Goal: Contribute content

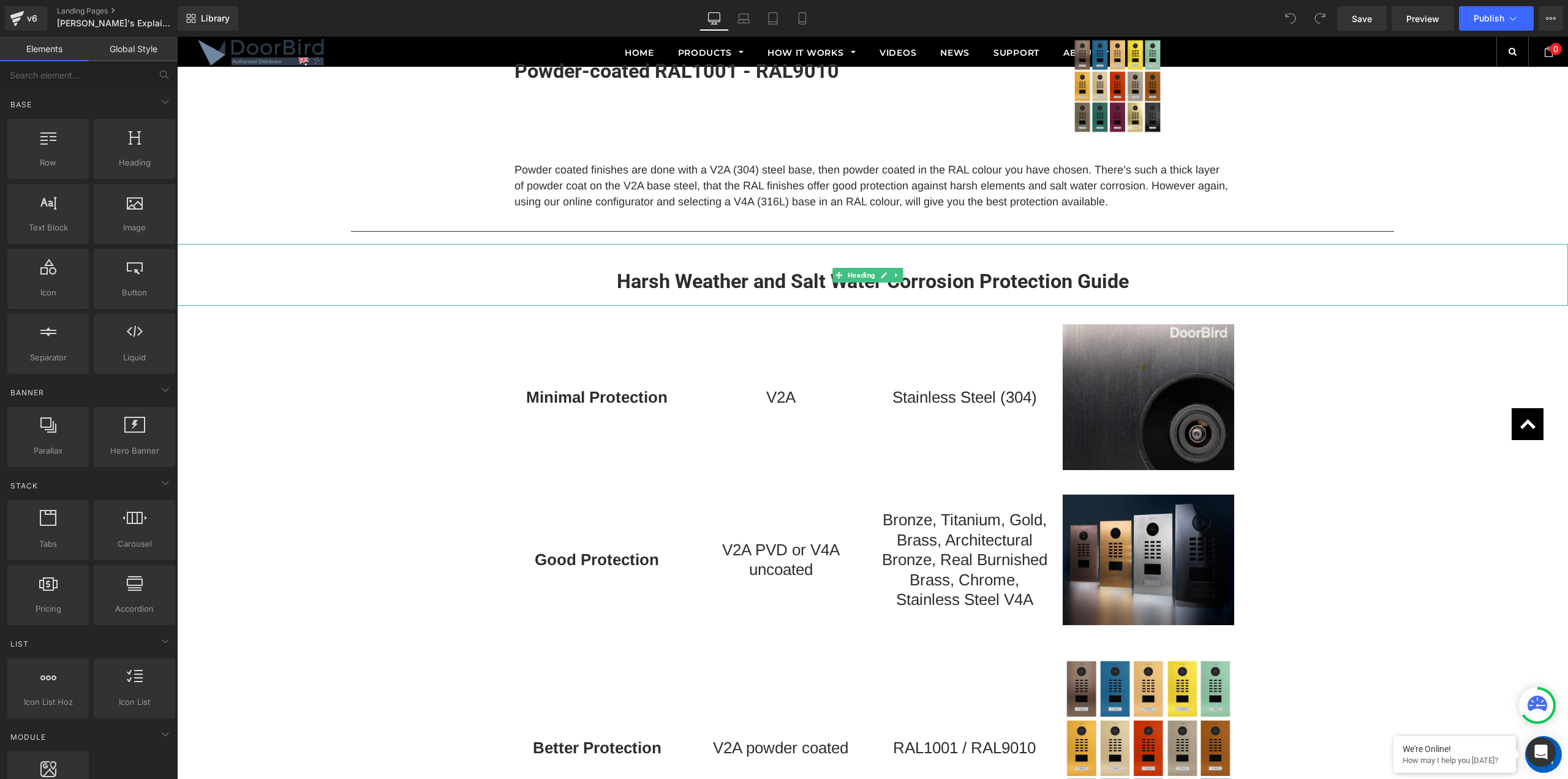
scroll to position [1287, 0]
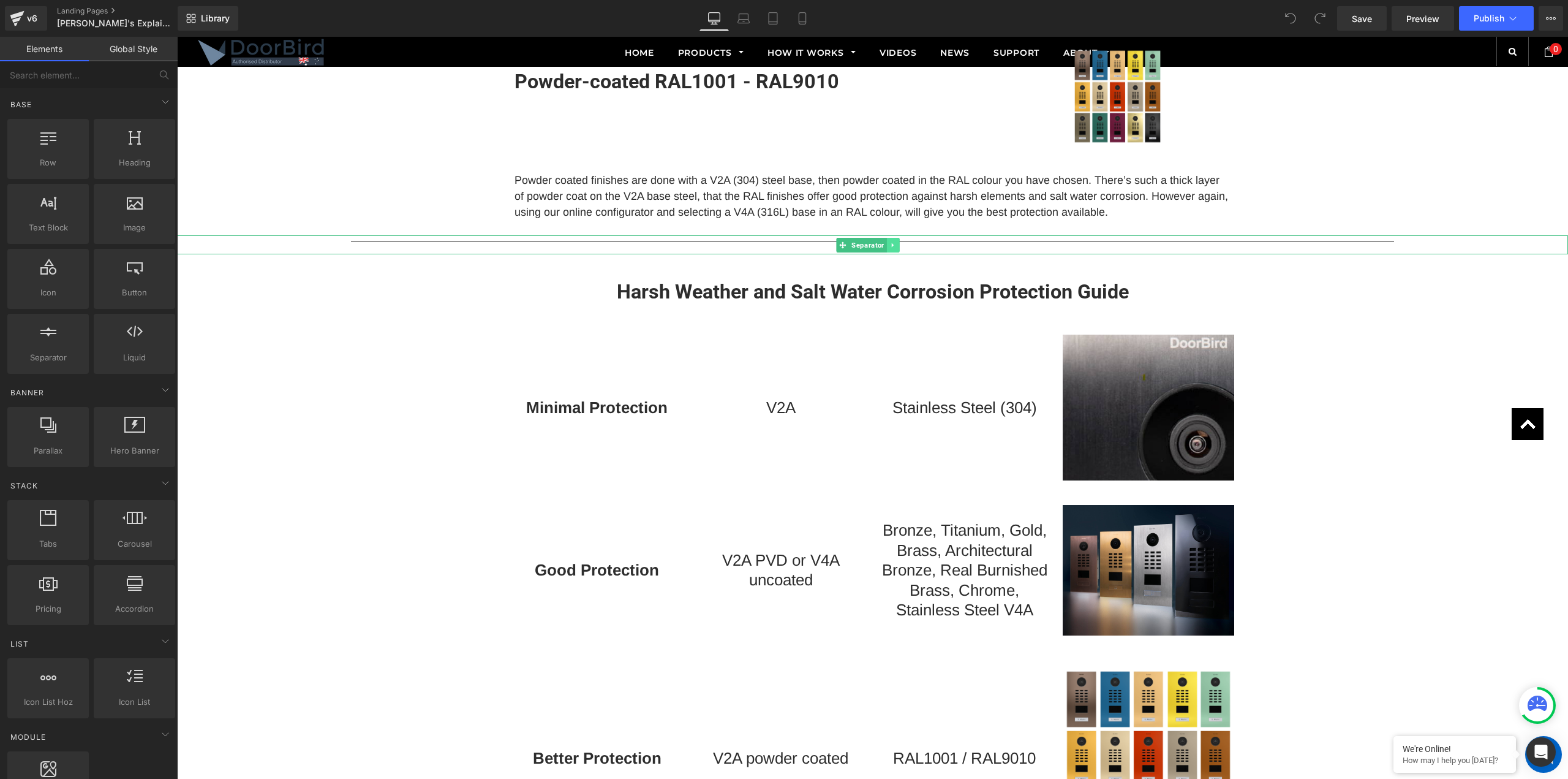
click at [892, 247] on icon at bounding box center [892, 245] width 7 height 7
click at [887, 247] on icon at bounding box center [887, 245] width 7 height 7
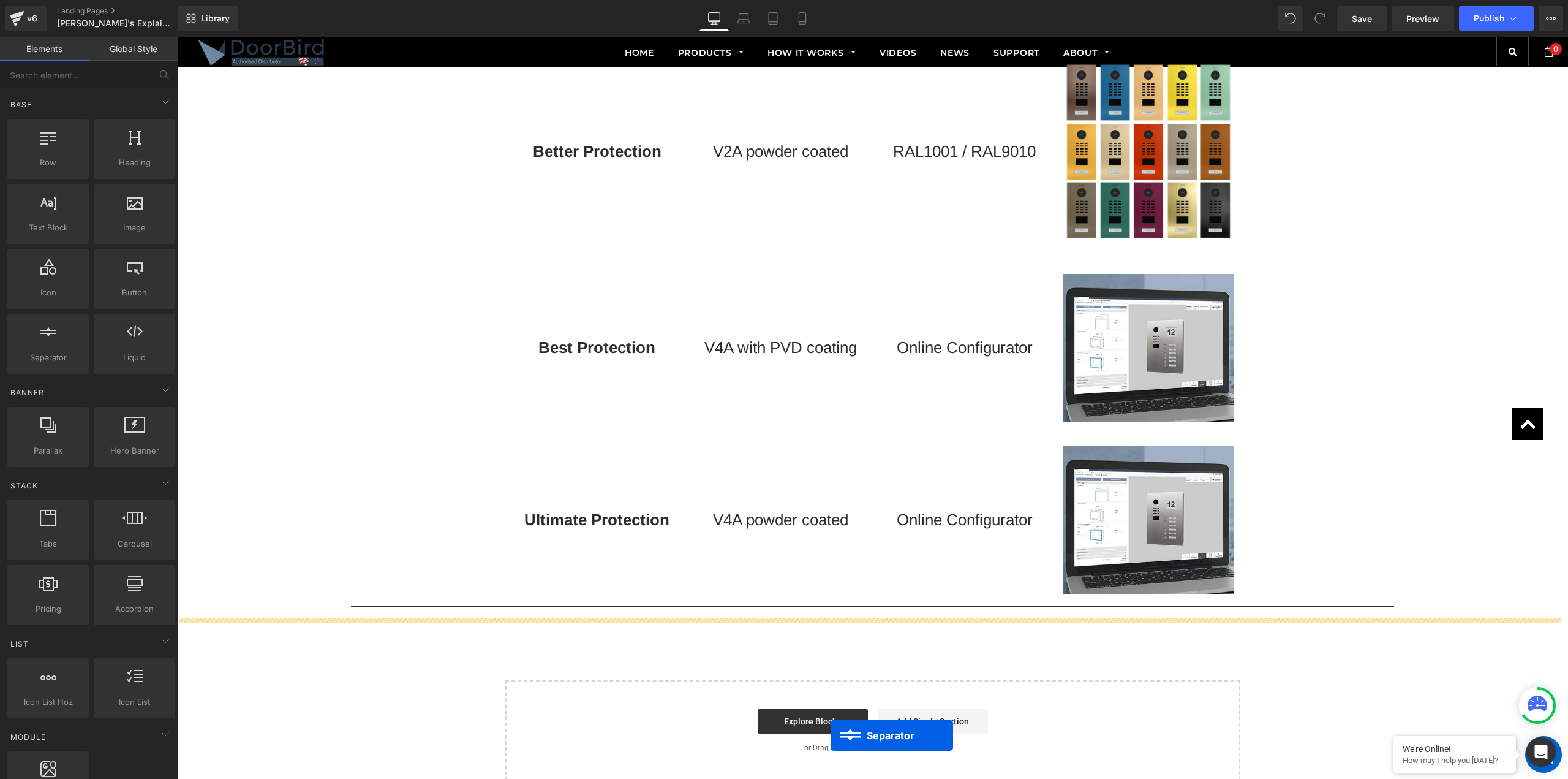
scroll to position [1998, 0]
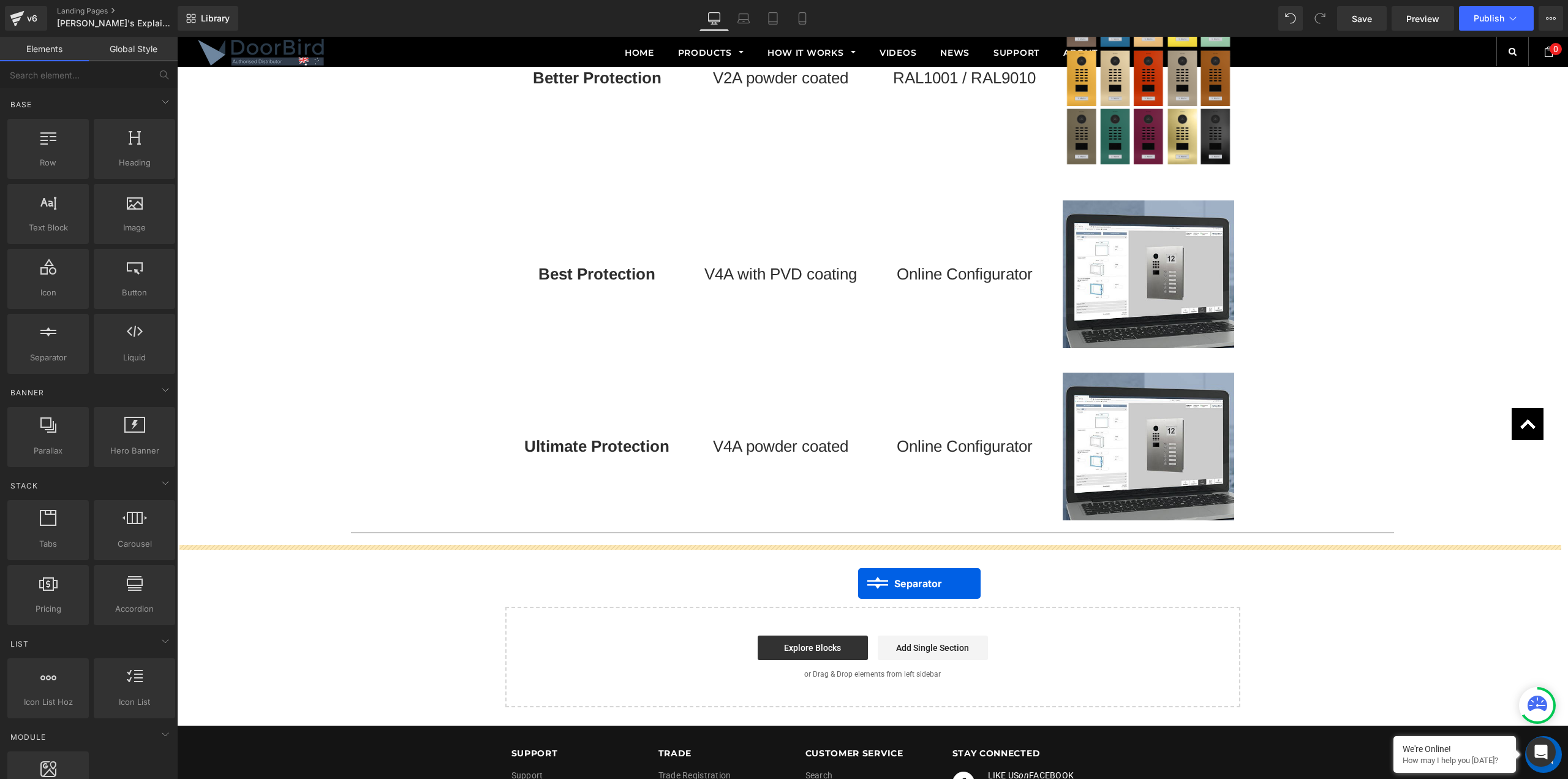
drag, startPoint x: 842, startPoint y: 142, endPoint x: 858, endPoint y: 583, distance: 441.3
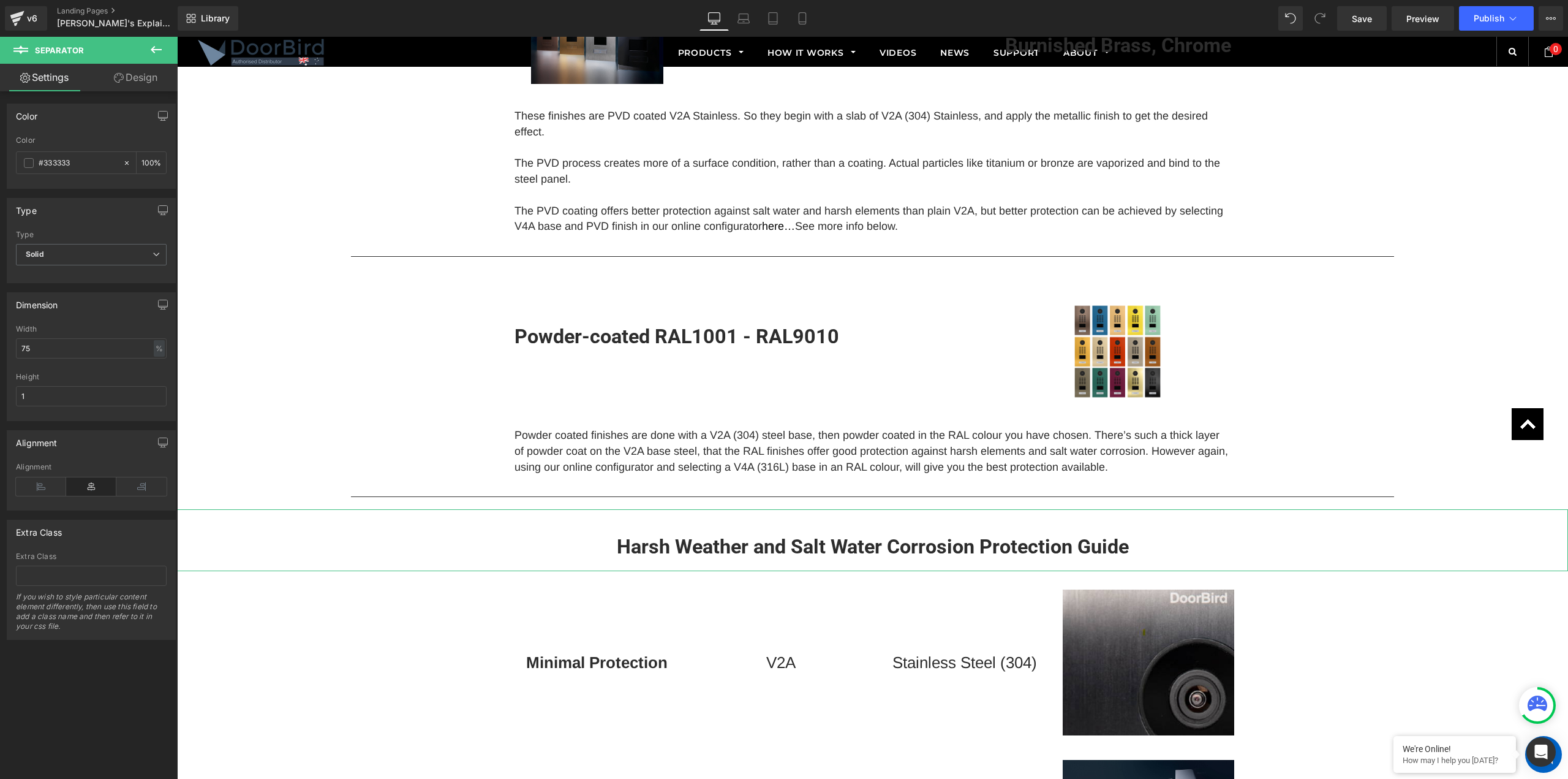
scroll to position [1048, 0]
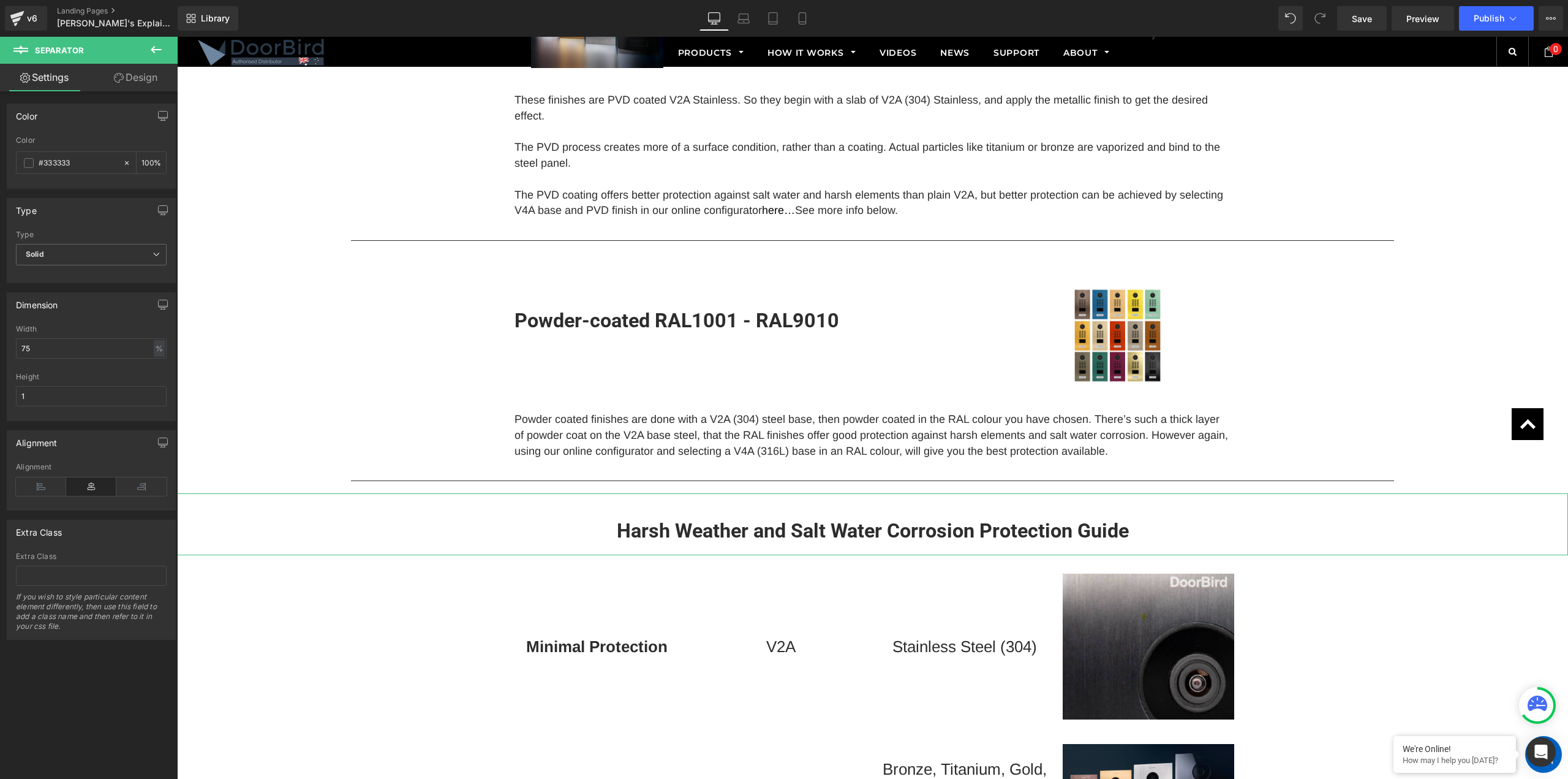
click at [843, 524] on div "Harsh Weather and Salt Water Corrosion Protection Guide Heading" at bounding box center [872, 524] width 1391 height 62
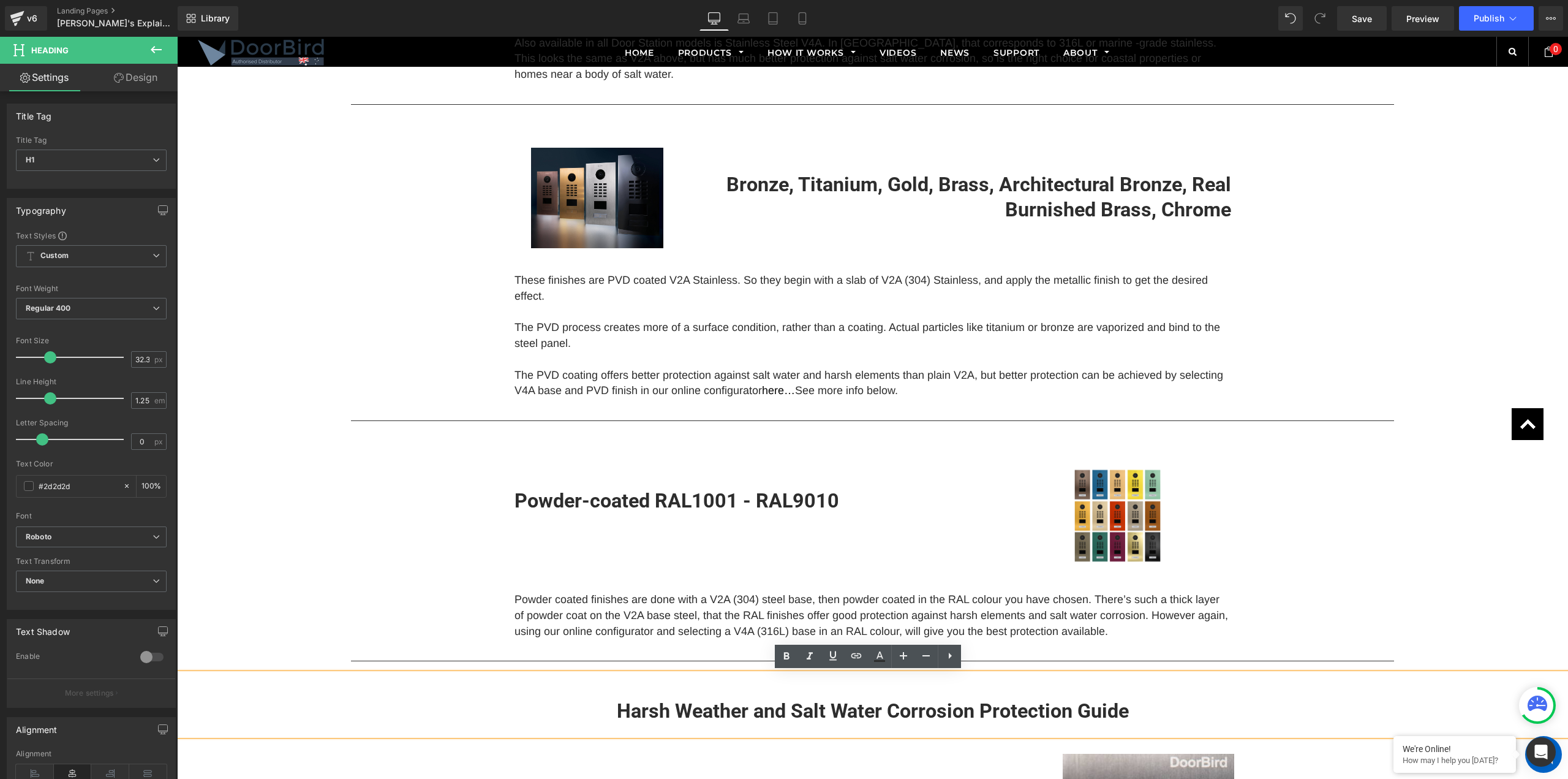
scroll to position [803, 0]
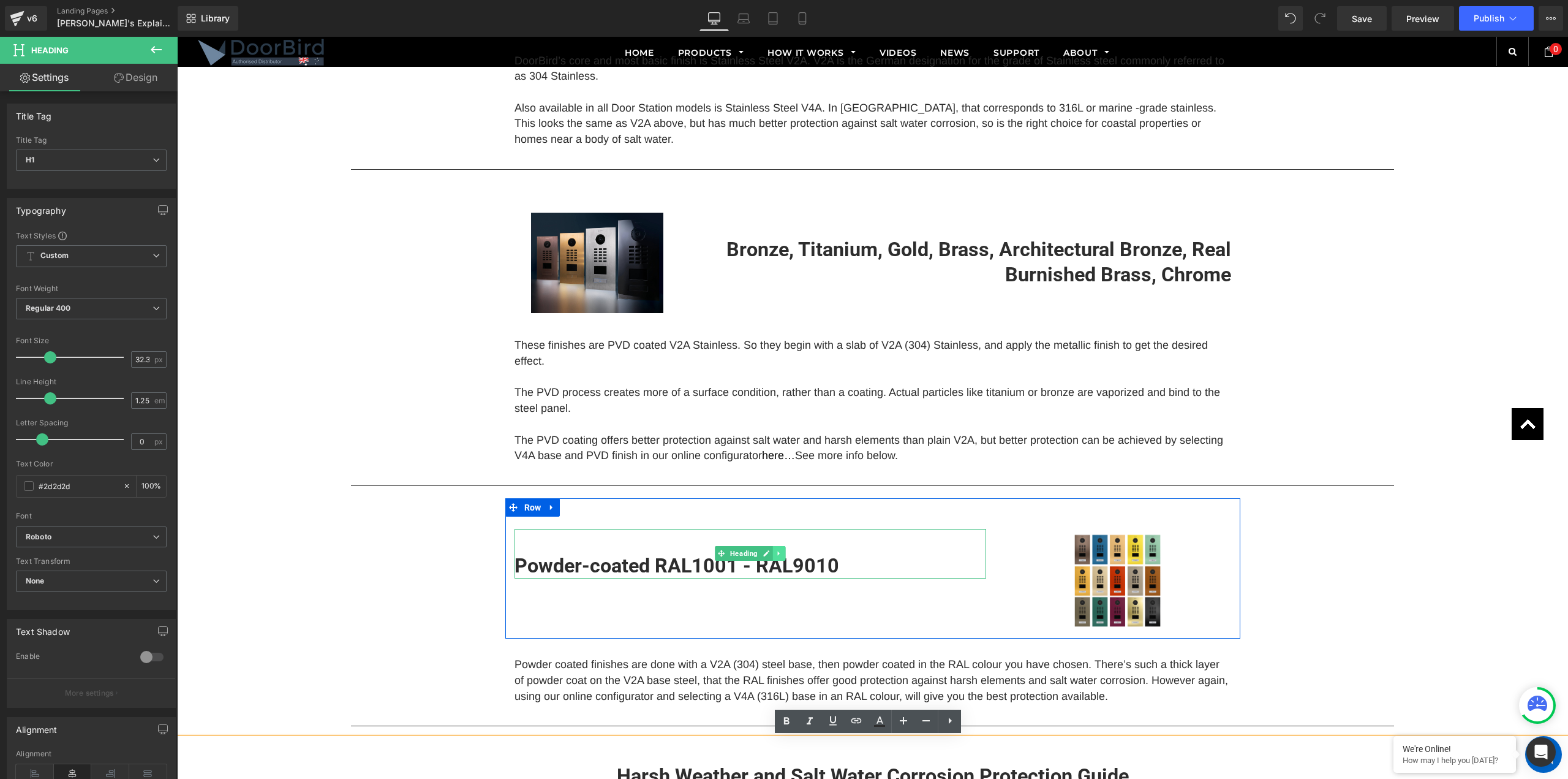
click at [777, 552] on icon at bounding box center [779, 553] width 7 height 7
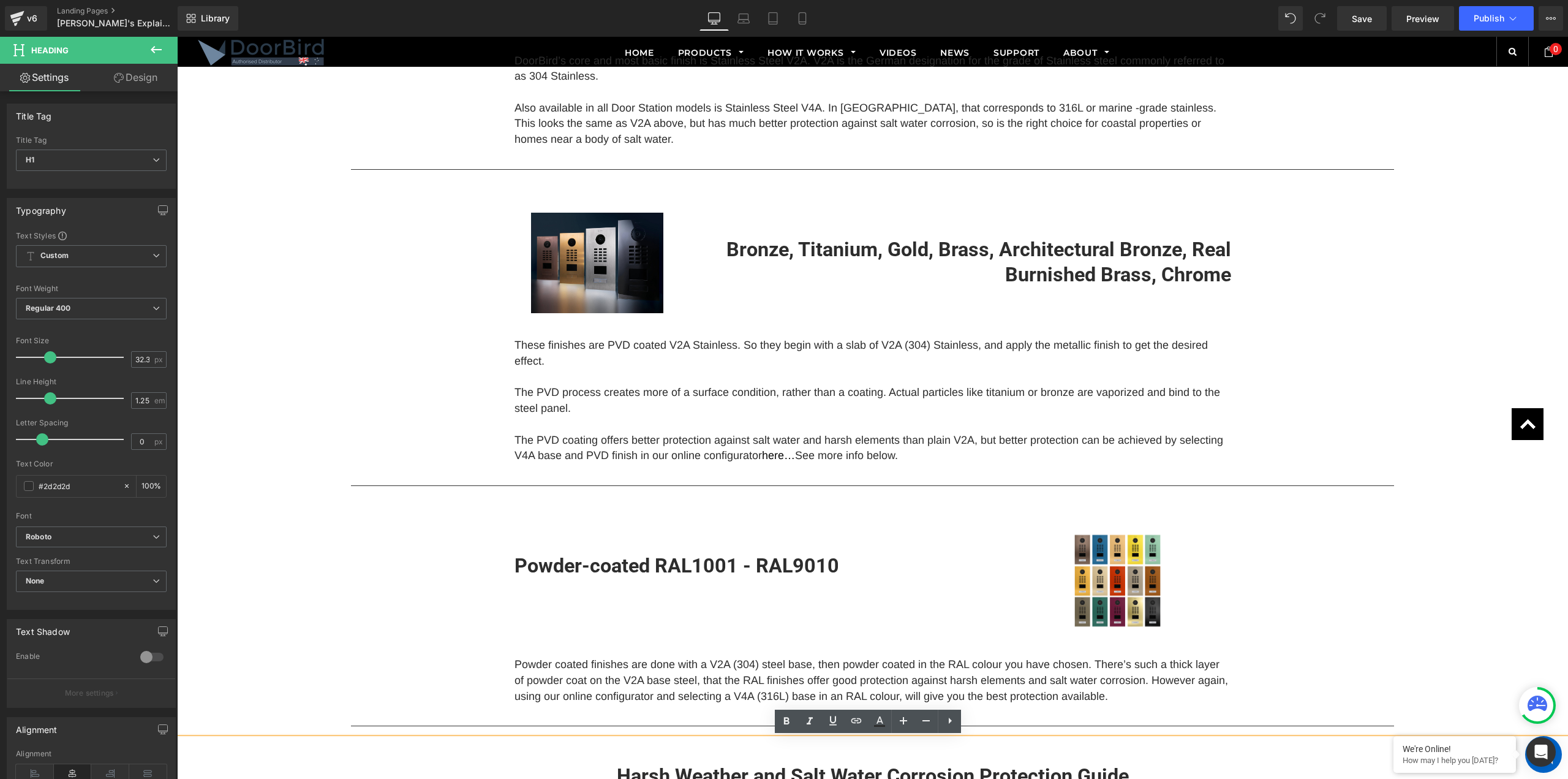
click at [1351, 569] on div "DoorBird make so many different finishes and colours, which is awesome! But it …" at bounding box center [872, 614] width 1391 height 2554
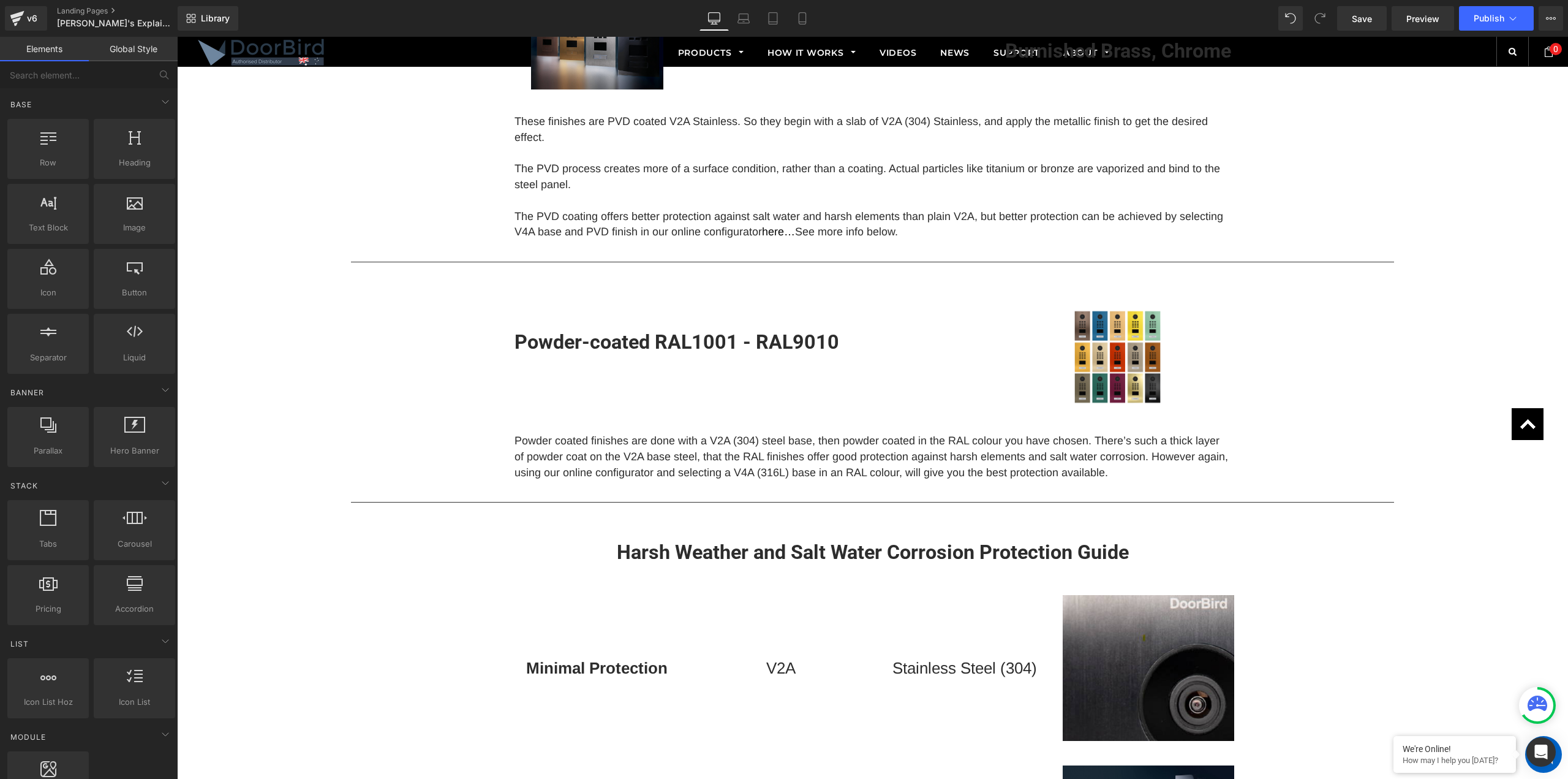
scroll to position [1048, 0]
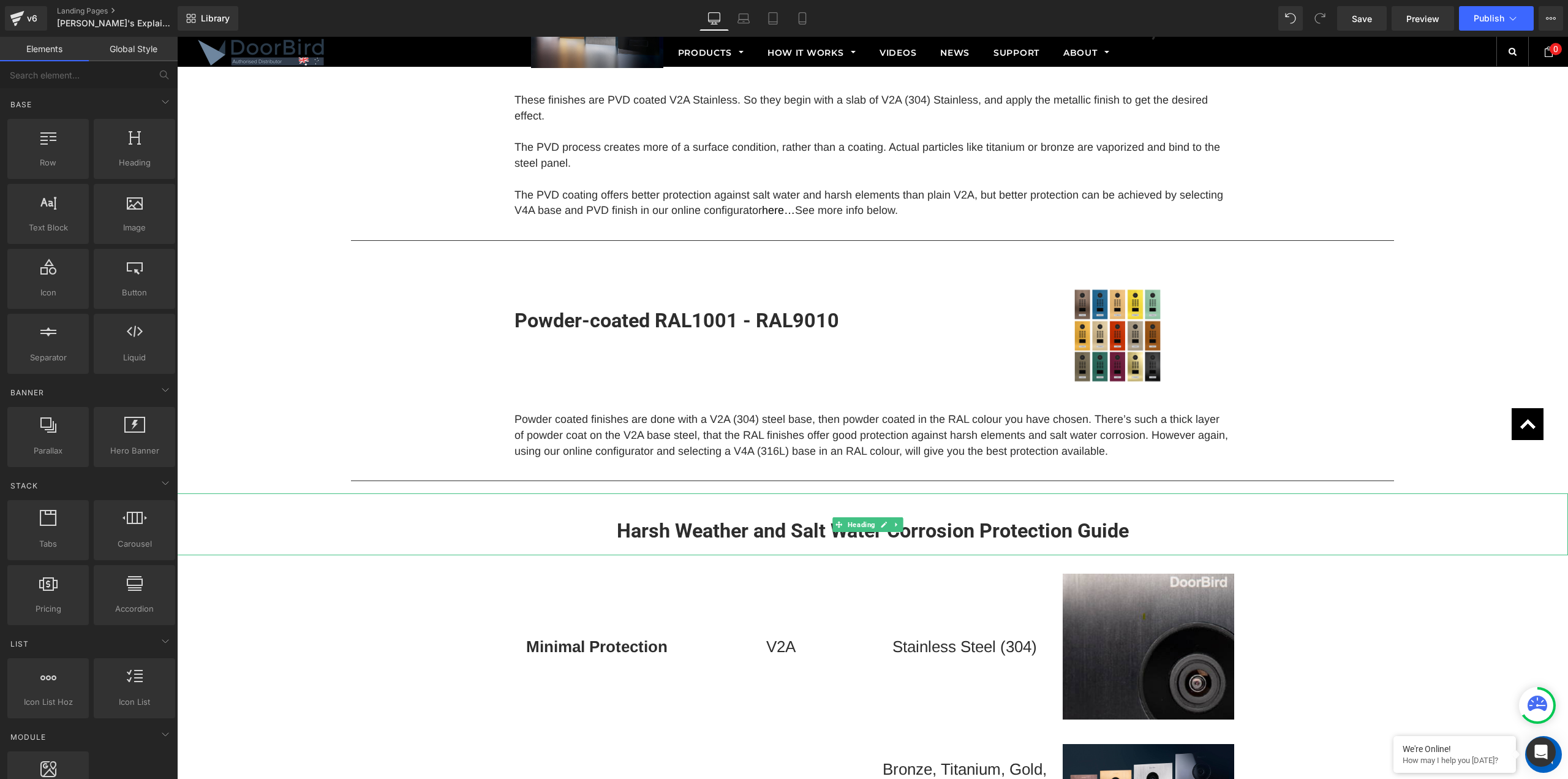
click at [944, 522] on strong "Harsh Weather and Salt Water Corrosion Protection Guide" at bounding box center [873, 531] width 512 height 23
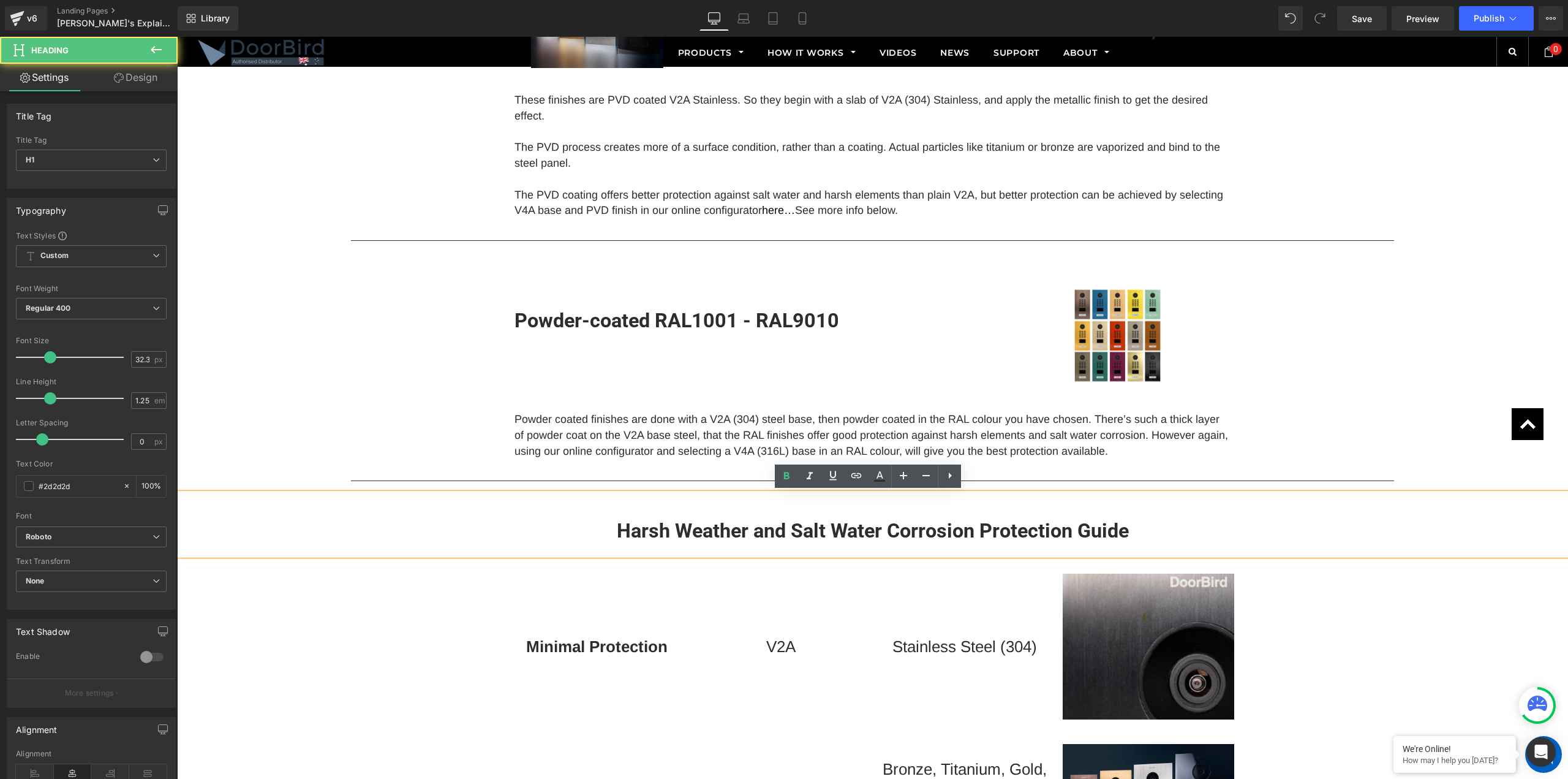
click at [890, 540] on strong "Harsh Weather and Salt Water Corrosion Protection Guide" at bounding box center [873, 531] width 512 height 23
click at [844, 532] on strong "Harsh Weather and Salt Water Corrosion Protection Guide" at bounding box center [873, 531] width 512 height 23
click at [1263, 454] on div "DoorBird make so many different finishes and colours, which is awesome! But it …" at bounding box center [872, 368] width 1391 height 2554
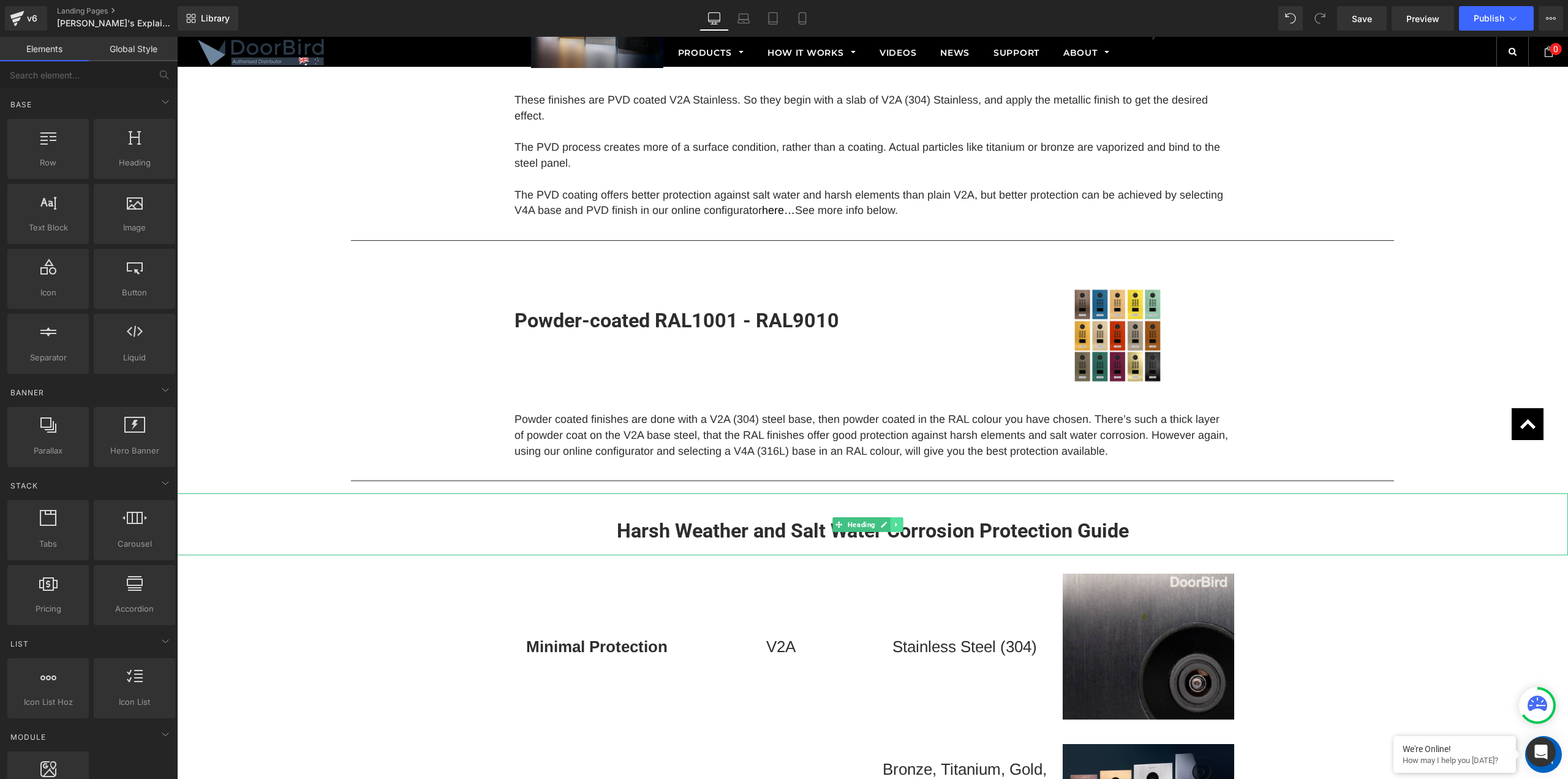
click at [895, 522] on icon at bounding box center [897, 524] width 7 height 7
click at [891, 524] on icon at bounding box center [890, 524] width 7 height 7
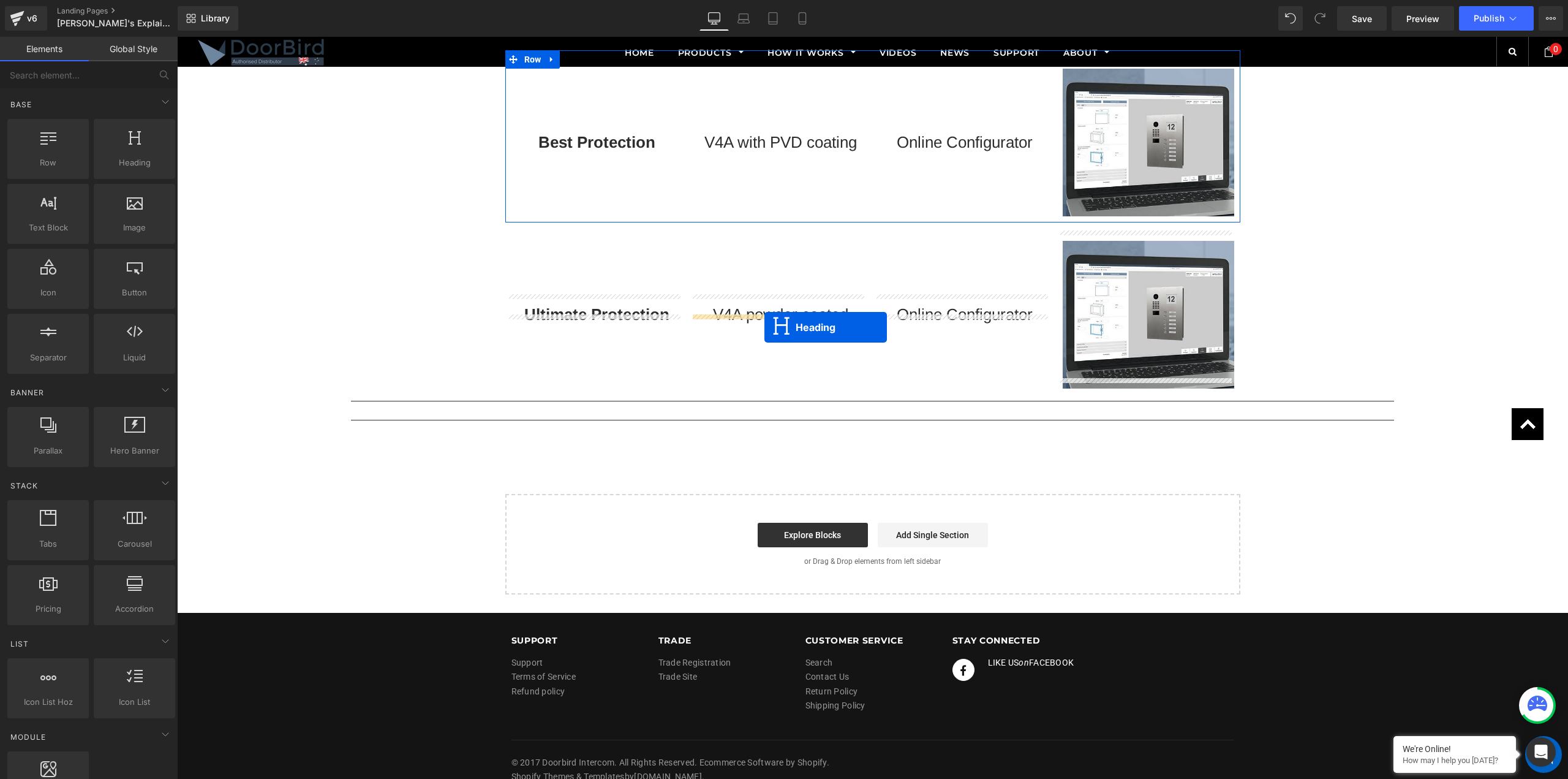
scroll to position [2151, 0]
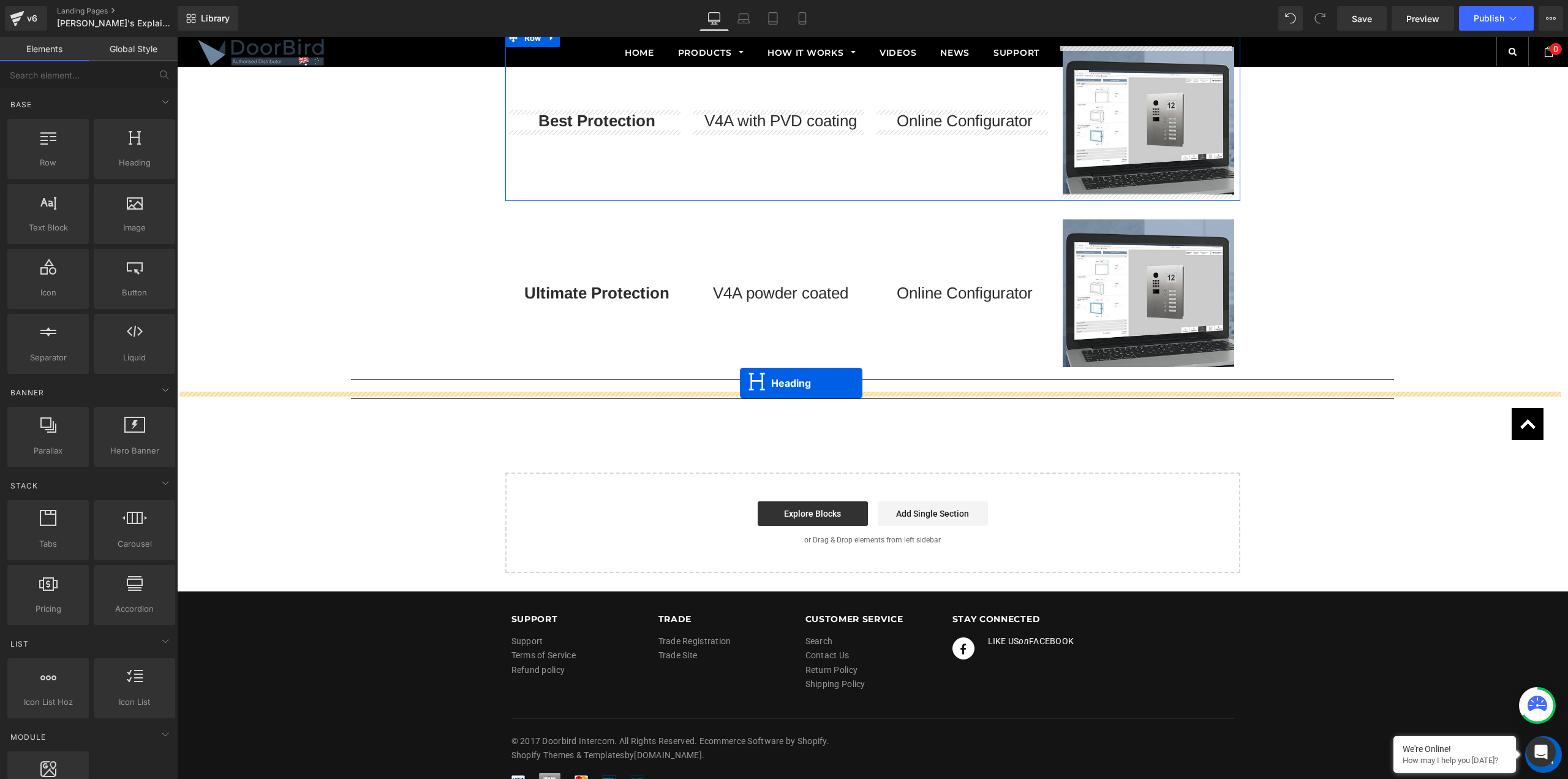
drag, startPoint x: 839, startPoint y: 217, endPoint x: 740, endPoint y: 383, distance: 193.3
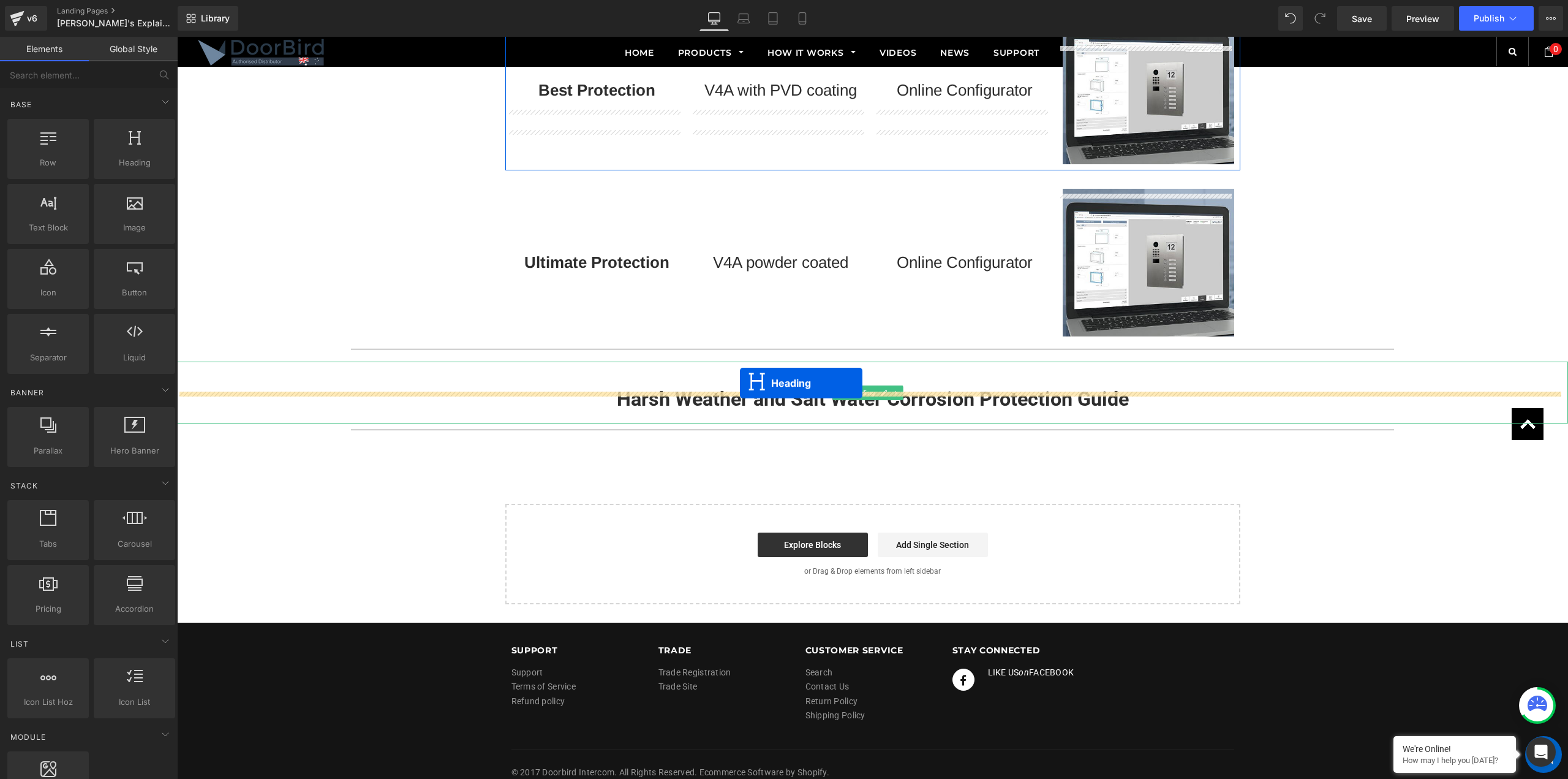
scroll to position [2121, 0]
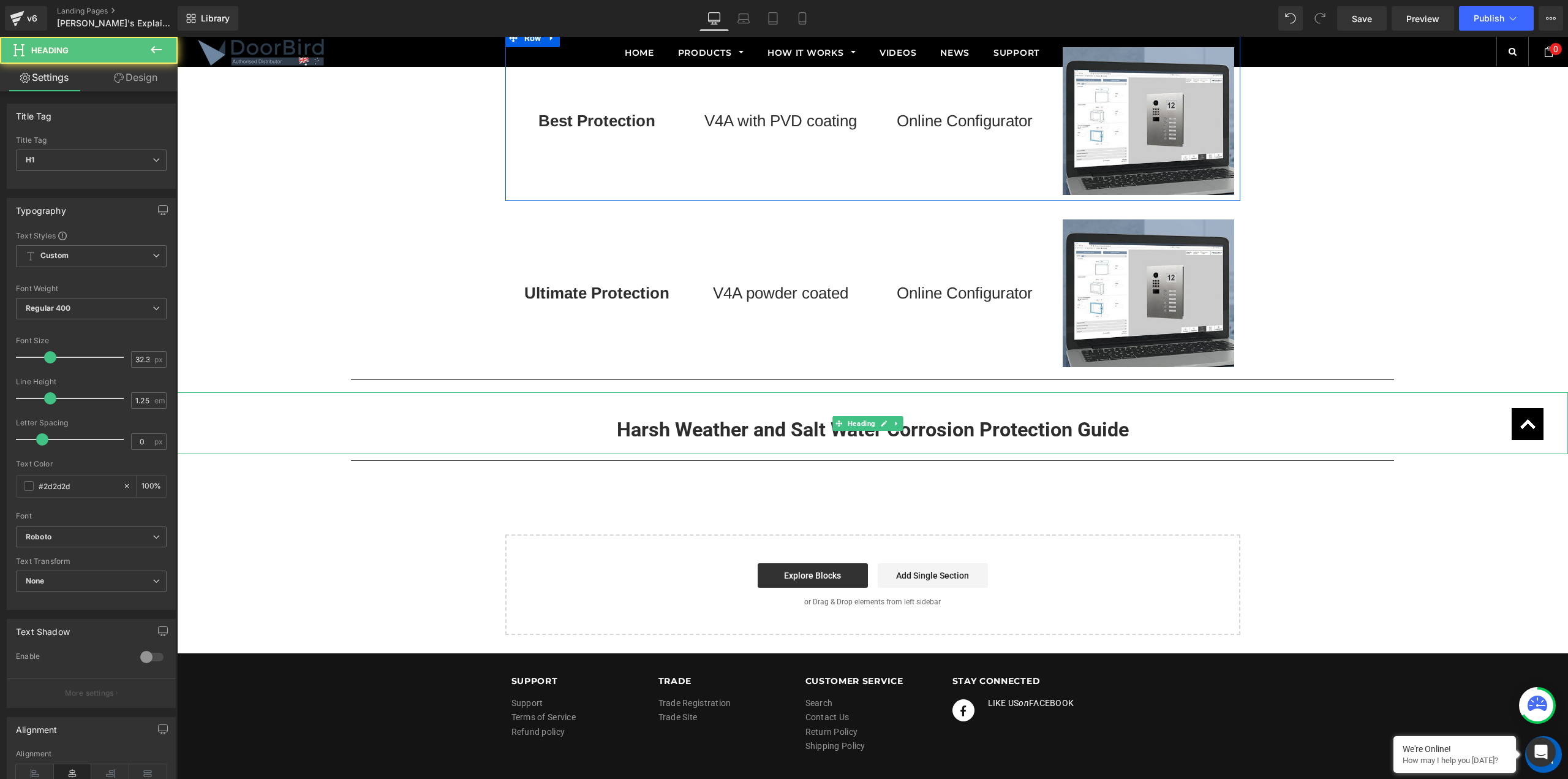
click at [731, 424] on strong "Harsh Weather and Salt Water Corrosion Protection Guide" at bounding box center [873, 429] width 512 height 23
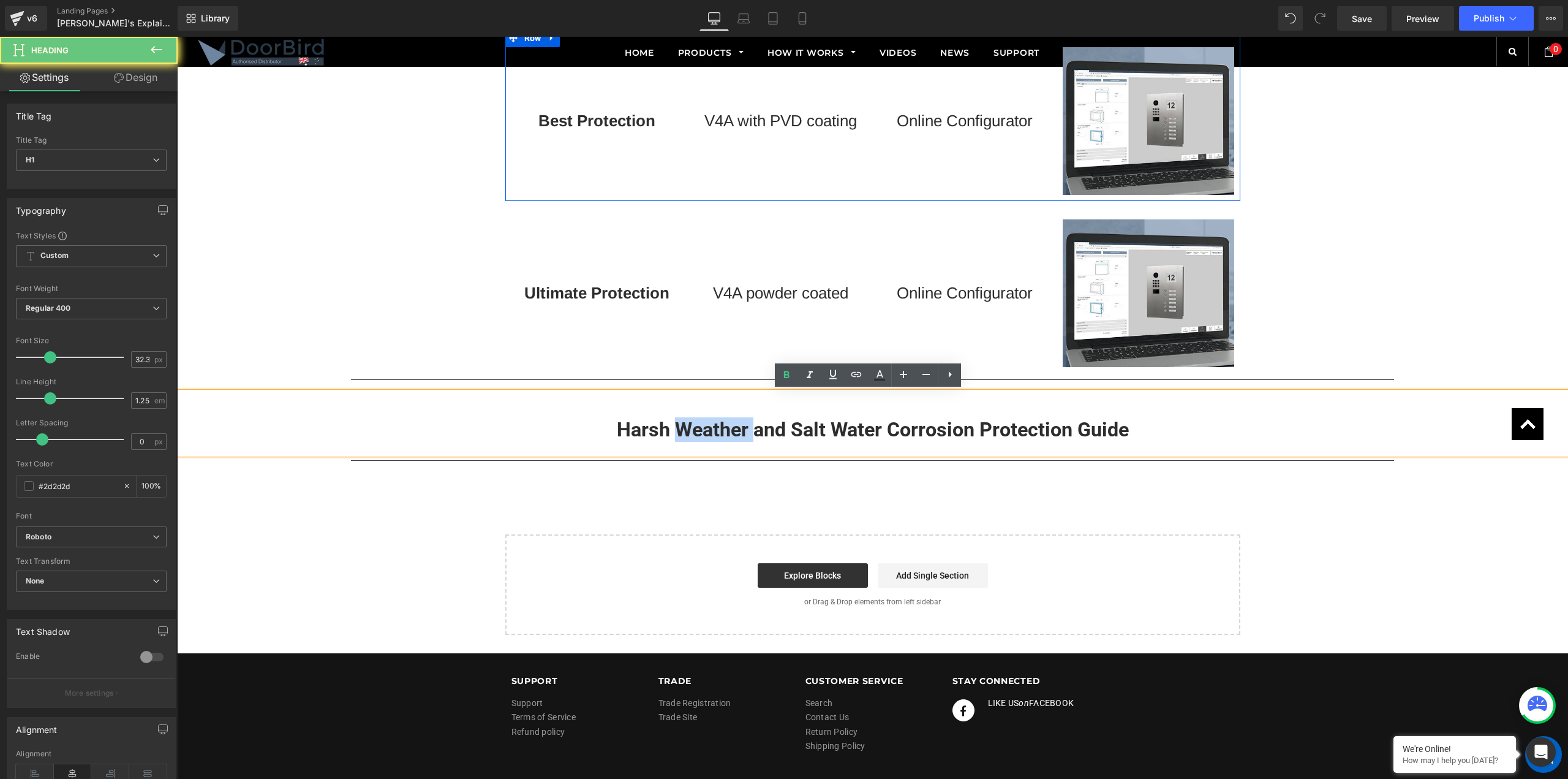
click at [731, 424] on strong "Harsh Weather and Salt Water Corrosion Protection Guide" at bounding box center [873, 429] width 512 height 23
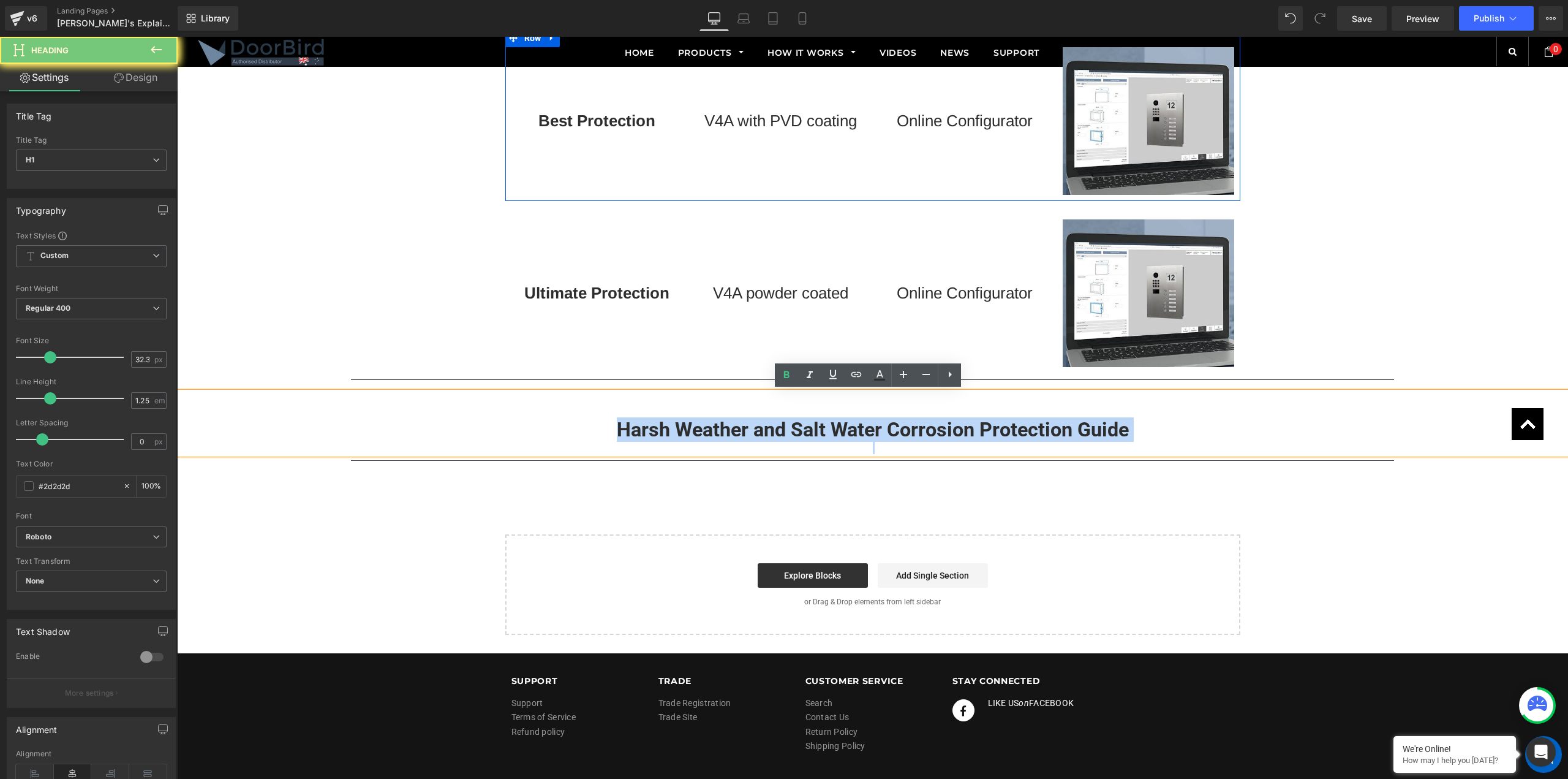
click at [731, 424] on strong "Harsh Weather and Salt Water Corrosion Protection Guide" at bounding box center [873, 429] width 512 height 23
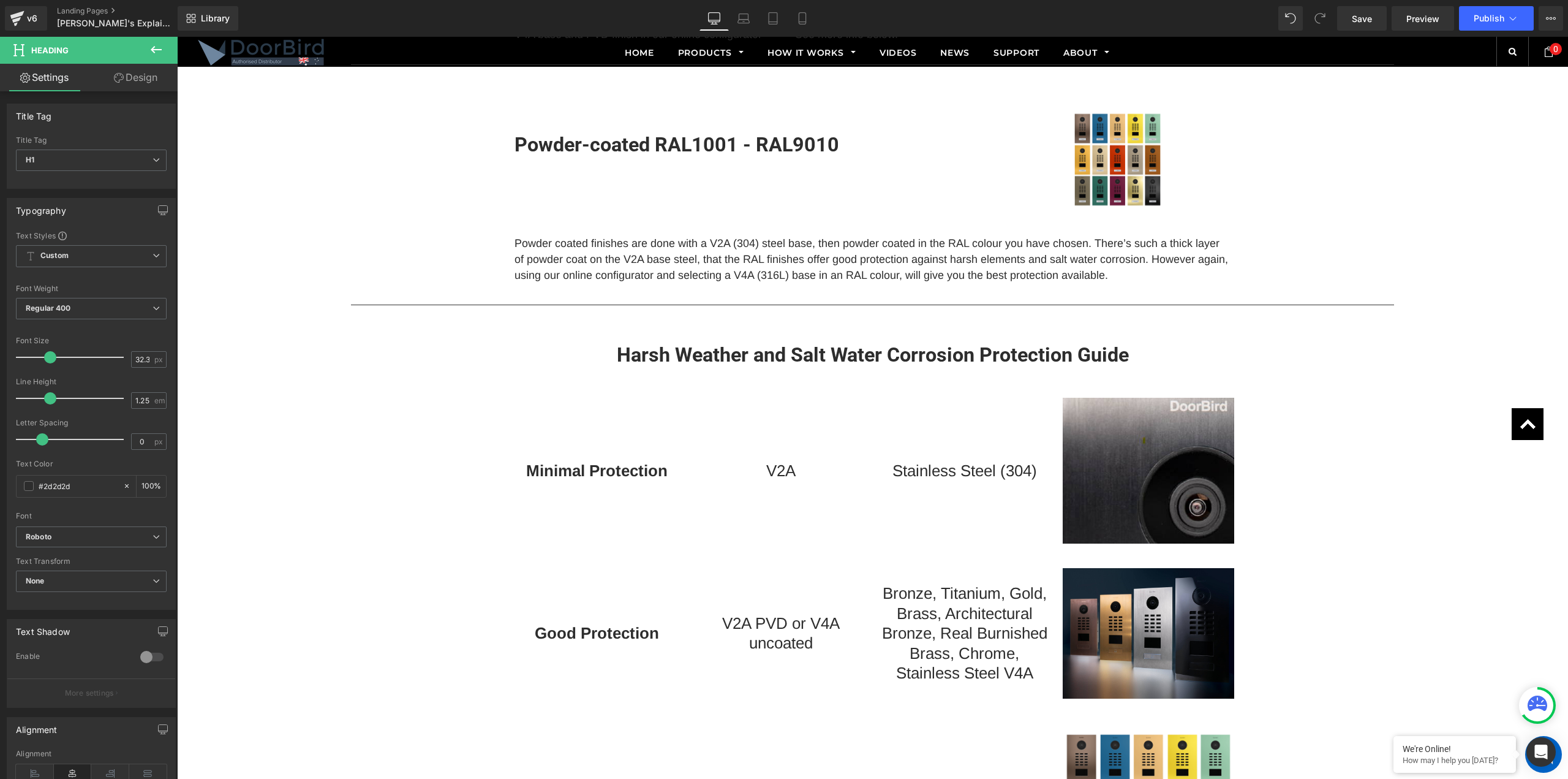
scroll to position [1079, 0]
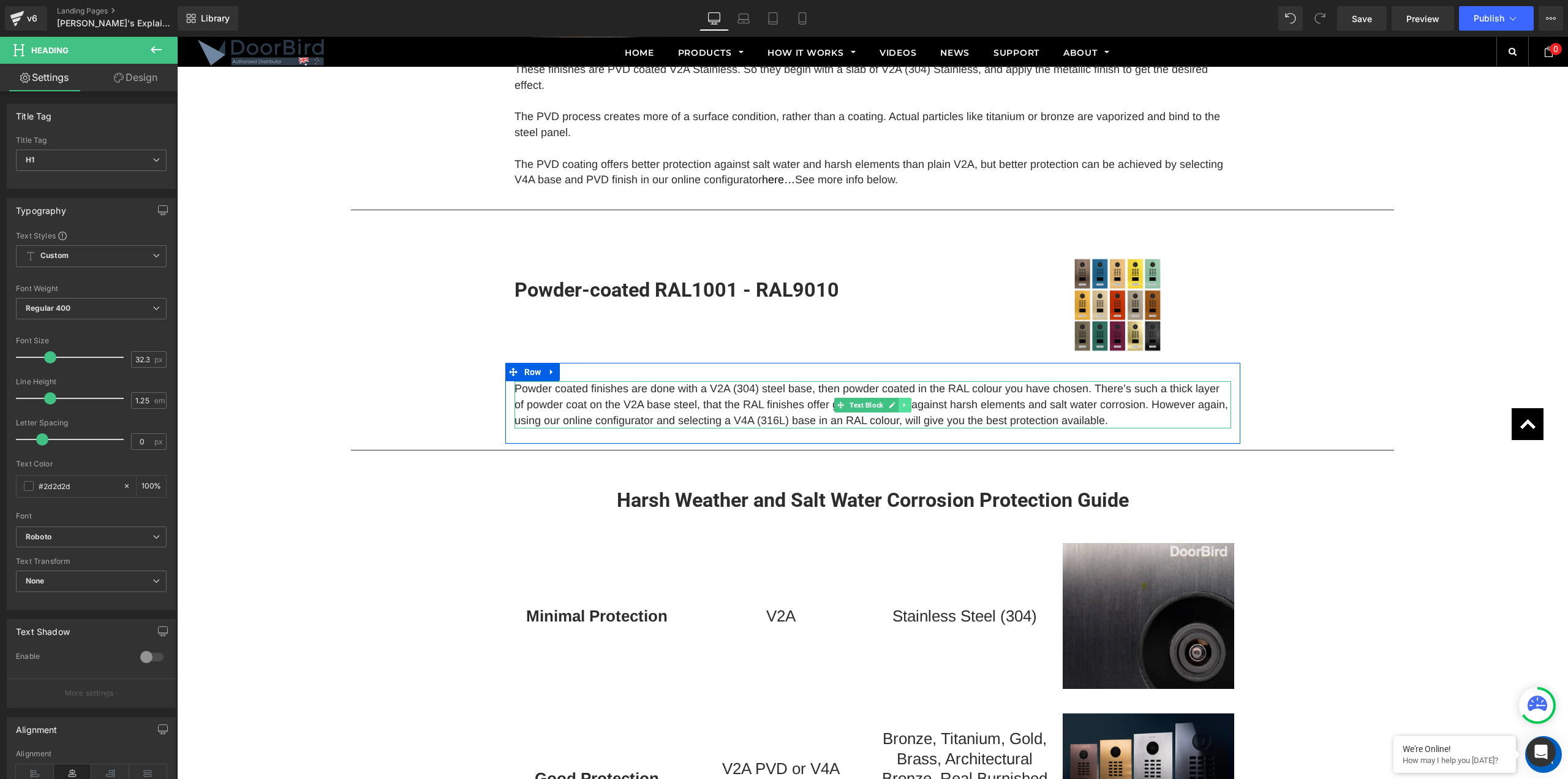
click at [901, 403] on icon at bounding box center [904, 405] width 7 height 7
click at [895, 405] on icon at bounding box center [898, 405] width 7 height 7
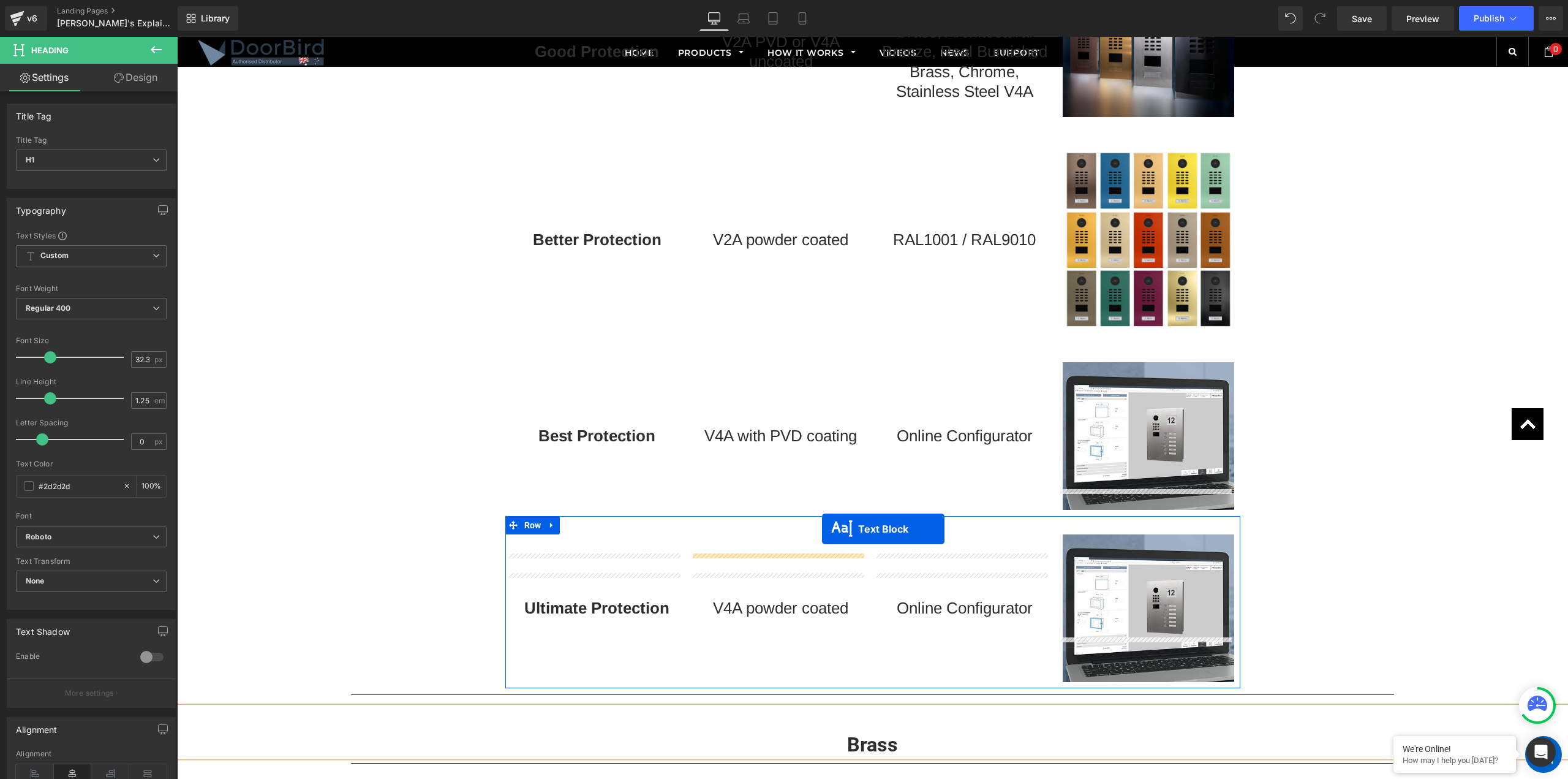
scroll to position [2288, 0]
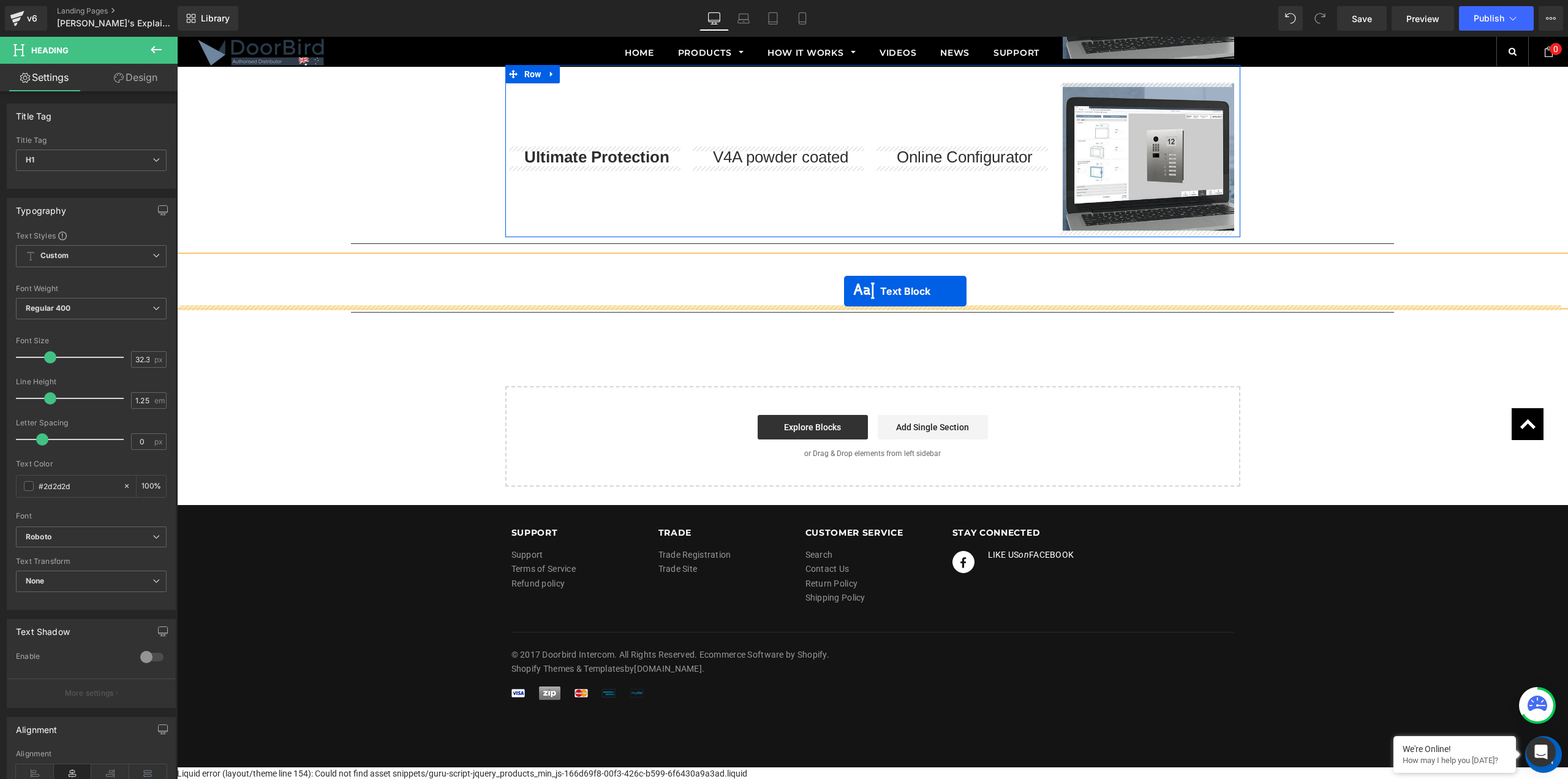
drag, startPoint x: 833, startPoint y: 452, endPoint x: 844, endPoint y: 291, distance: 161.4
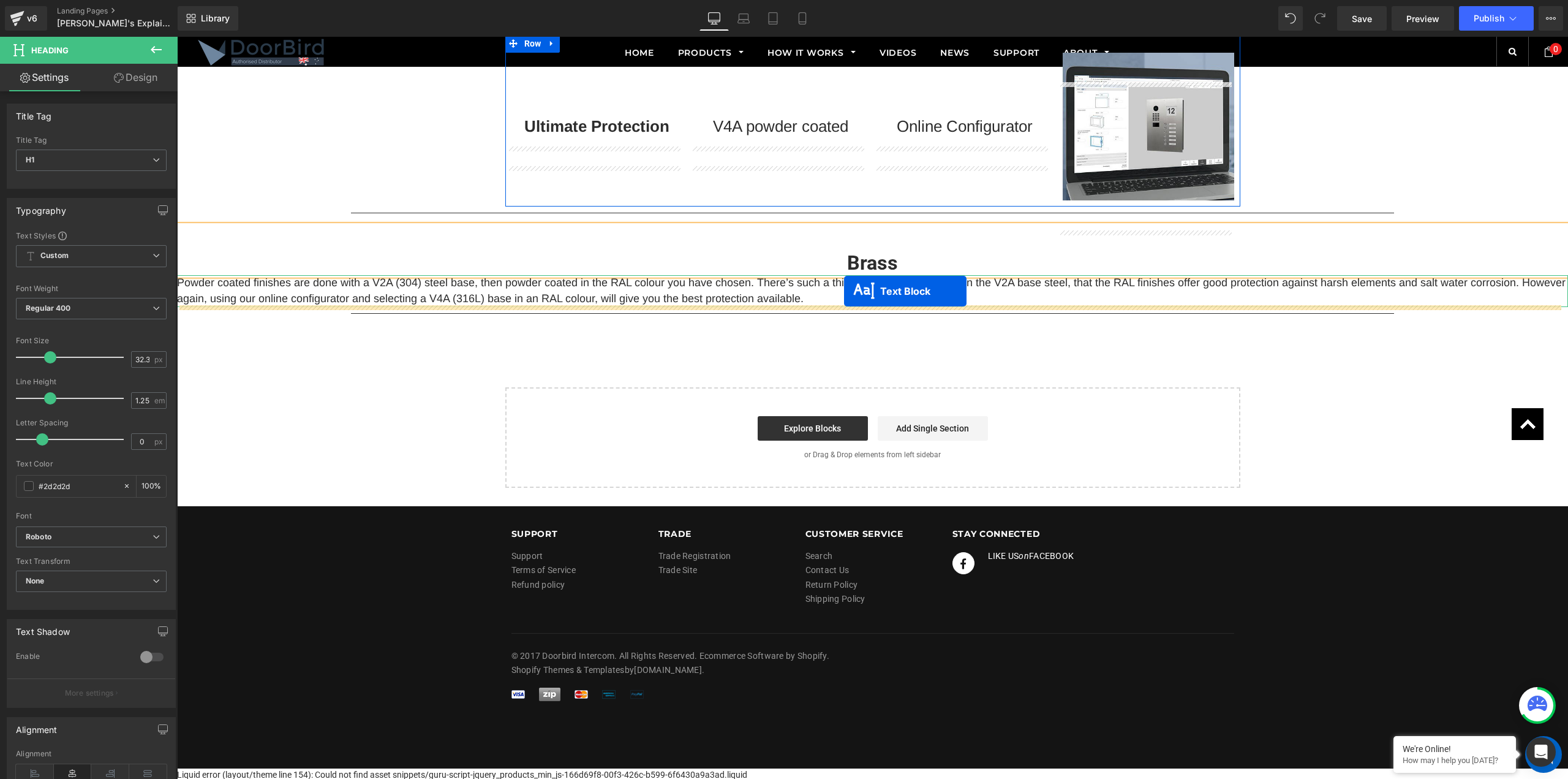
scroll to position [2256, 0]
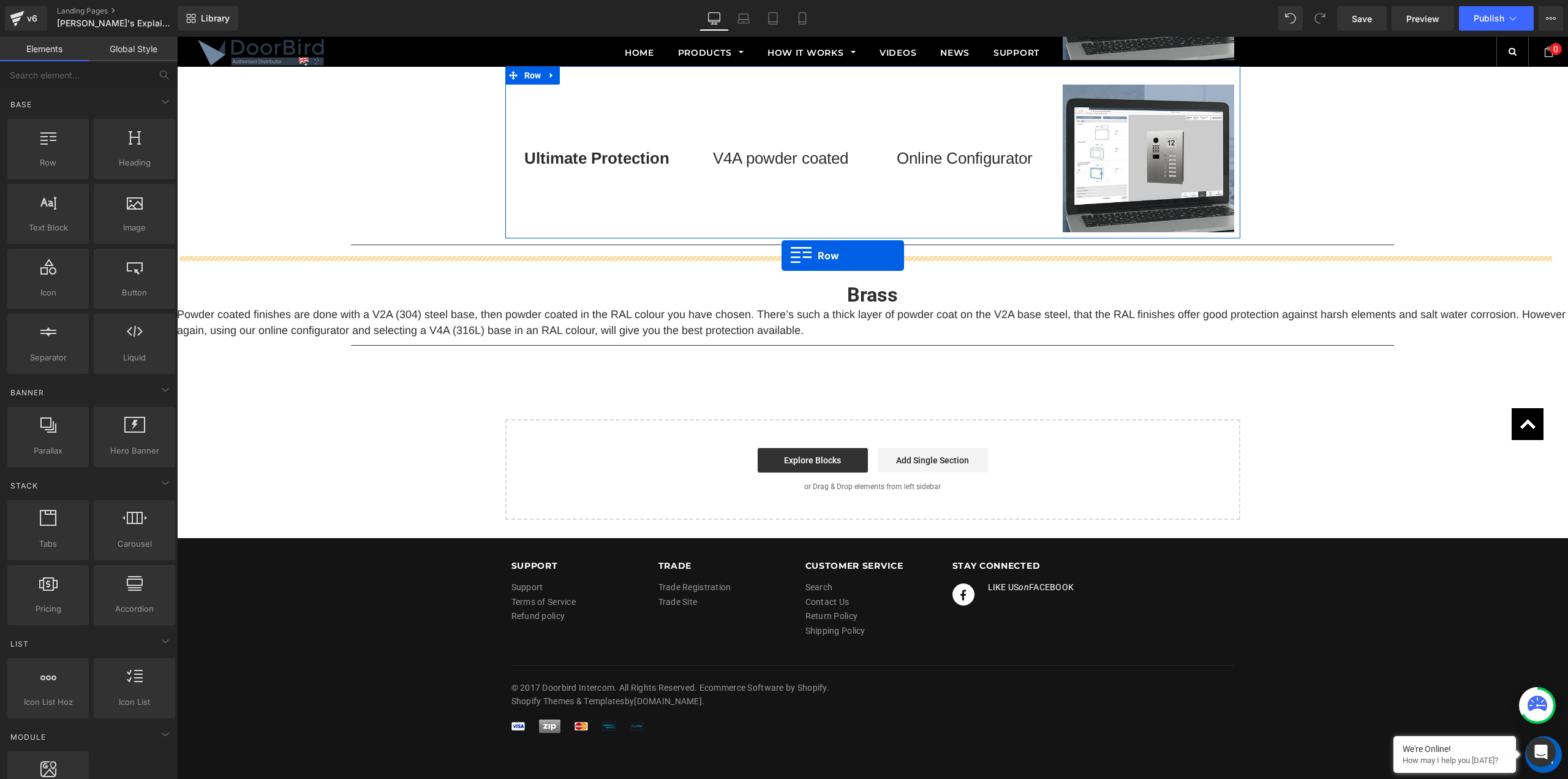
drag, startPoint x: 242, startPoint y: 203, endPoint x: 781, endPoint y: 255, distance: 541.5
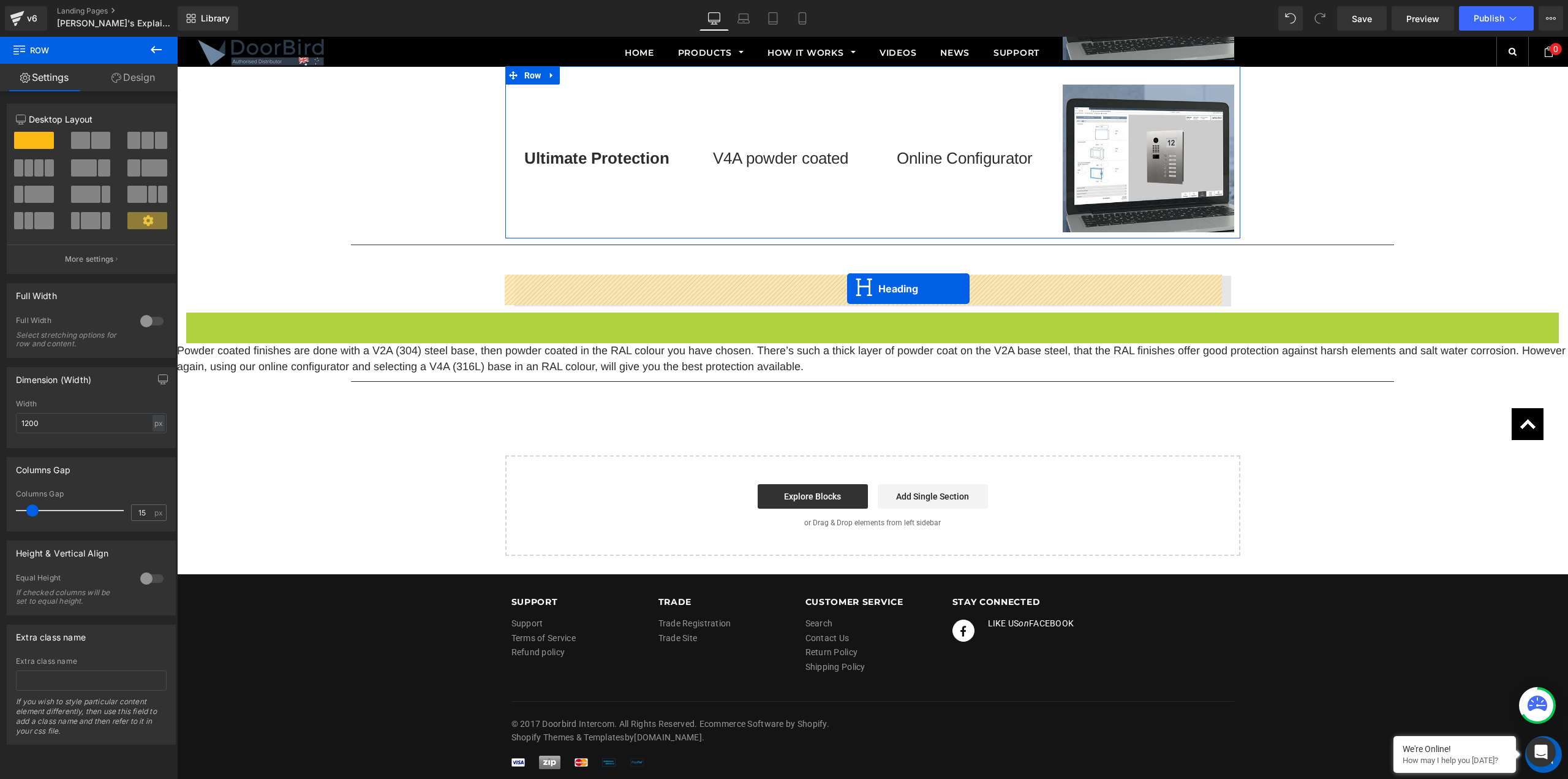
drag, startPoint x: 834, startPoint y: 335, endPoint x: 847, endPoint y: 289, distance: 47.8
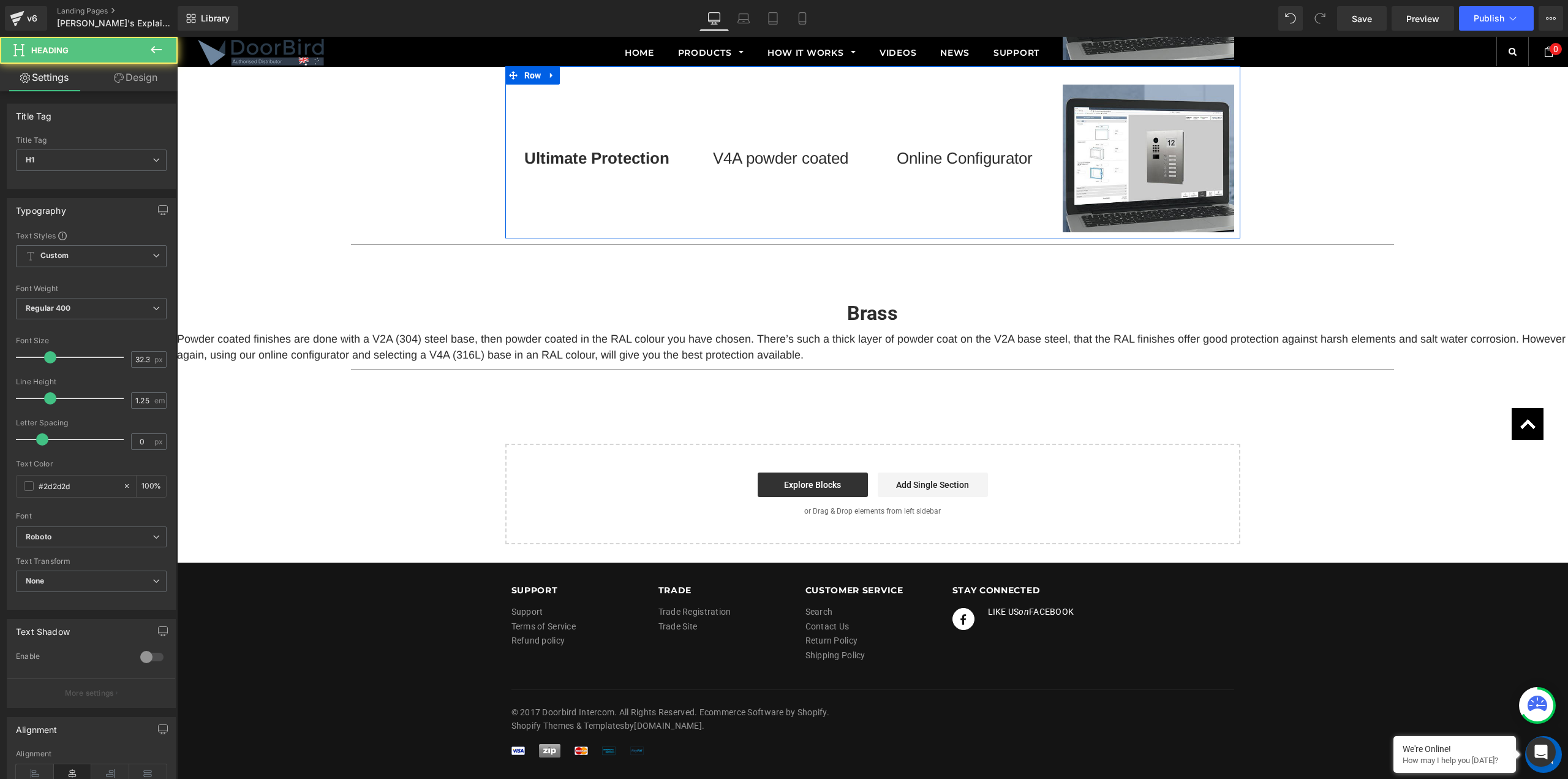
scroll to position [2256, 0]
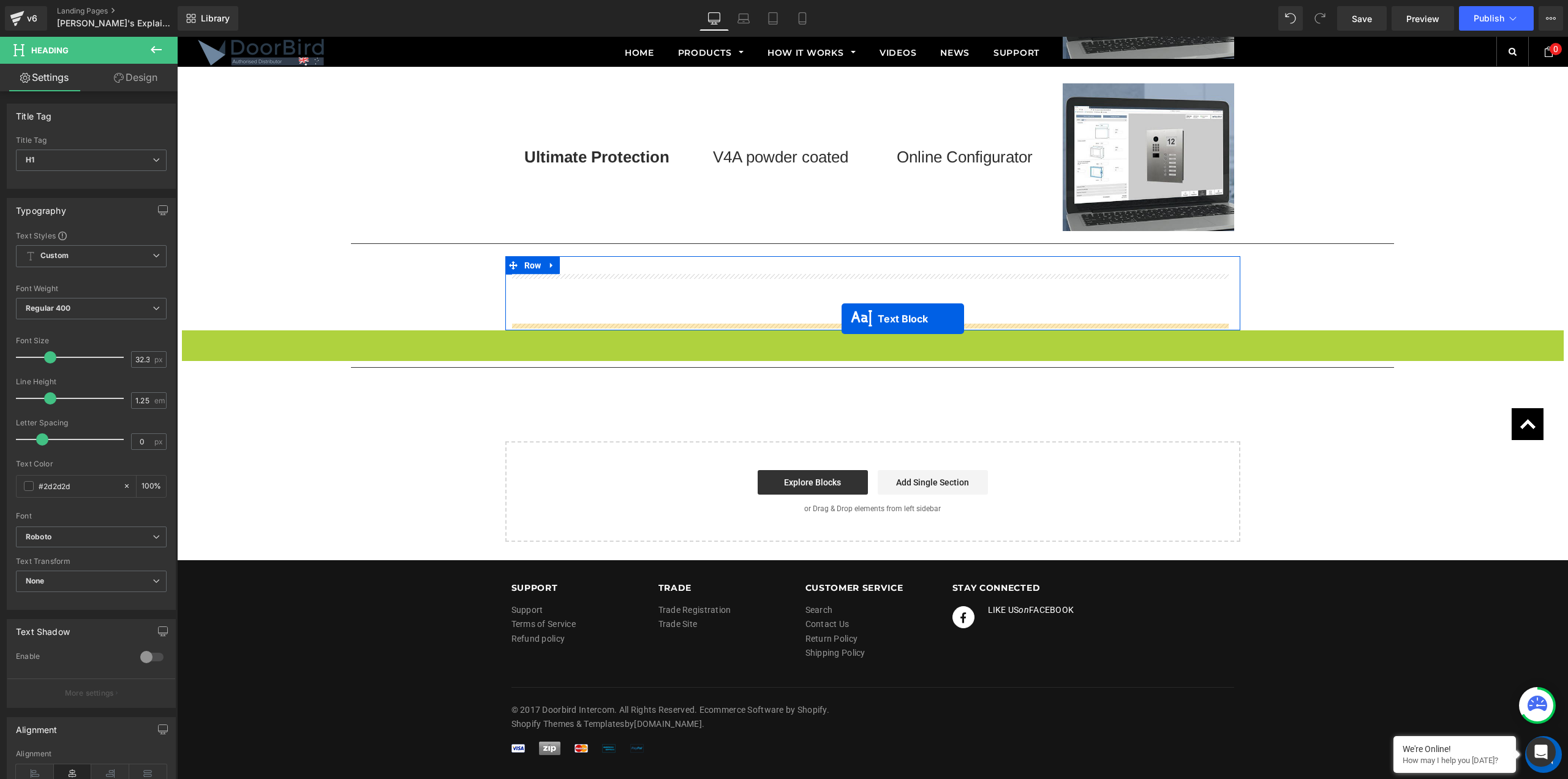
drag, startPoint x: 832, startPoint y: 345, endPoint x: 842, endPoint y: 318, distance: 28.8
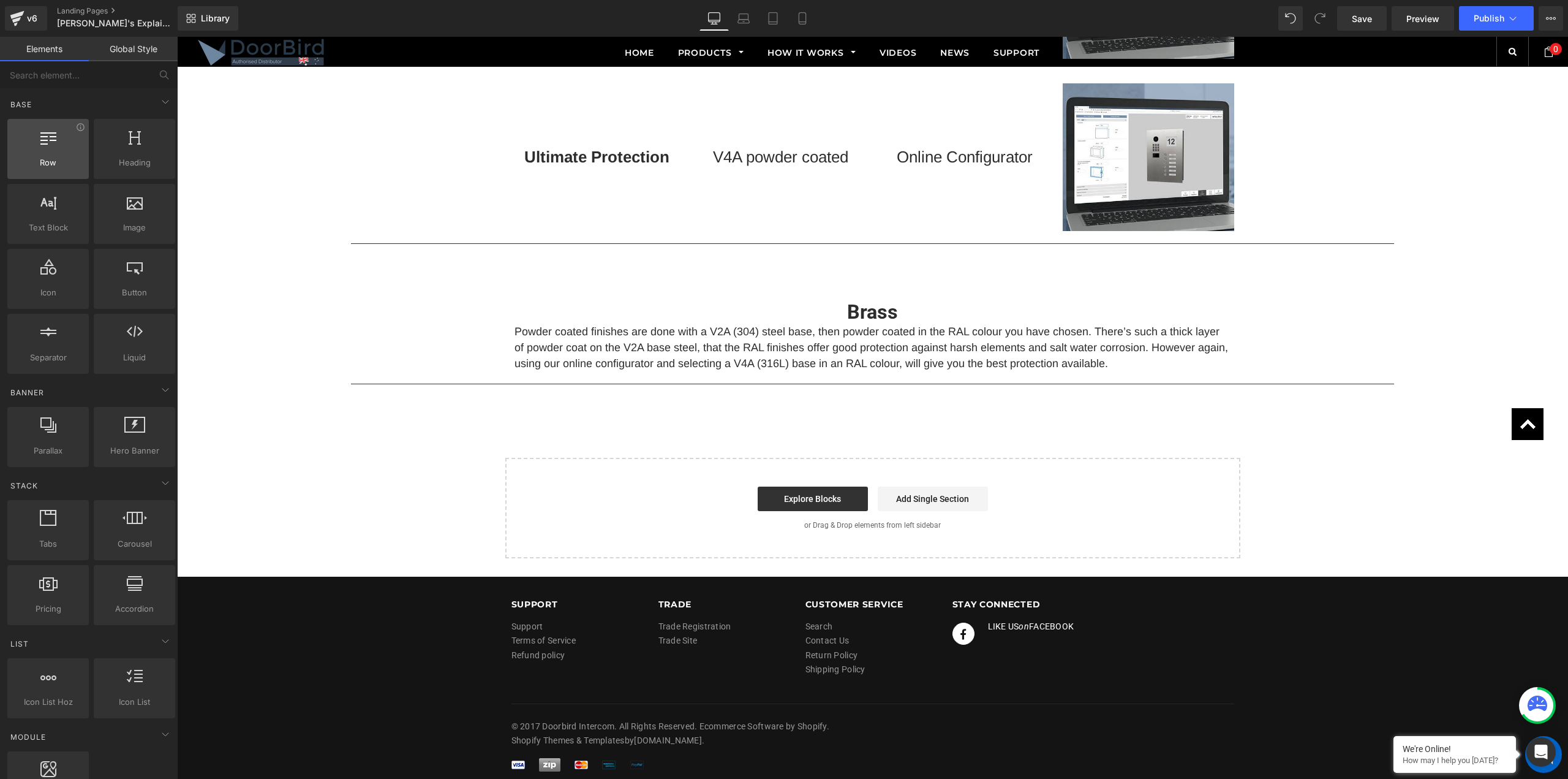
click at [51, 161] on span "Row" at bounding box center [48, 162] width 74 height 13
click at [49, 170] on div "Row rows, columns, layouts, div" at bounding box center [48, 149] width 81 height 60
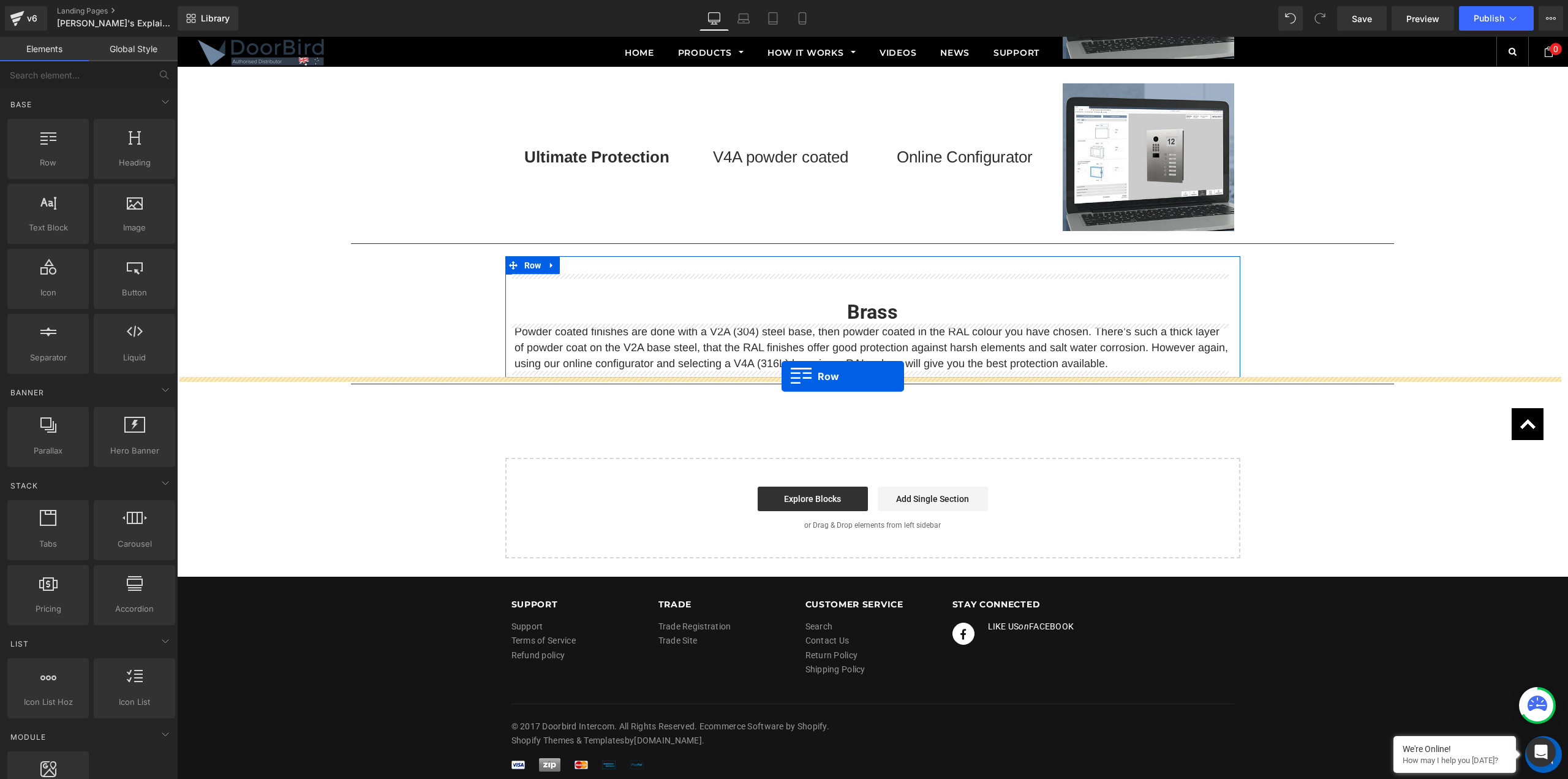
drag, startPoint x: 223, startPoint y: 178, endPoint x: 781, endPoint y: 376, distance: 592.1
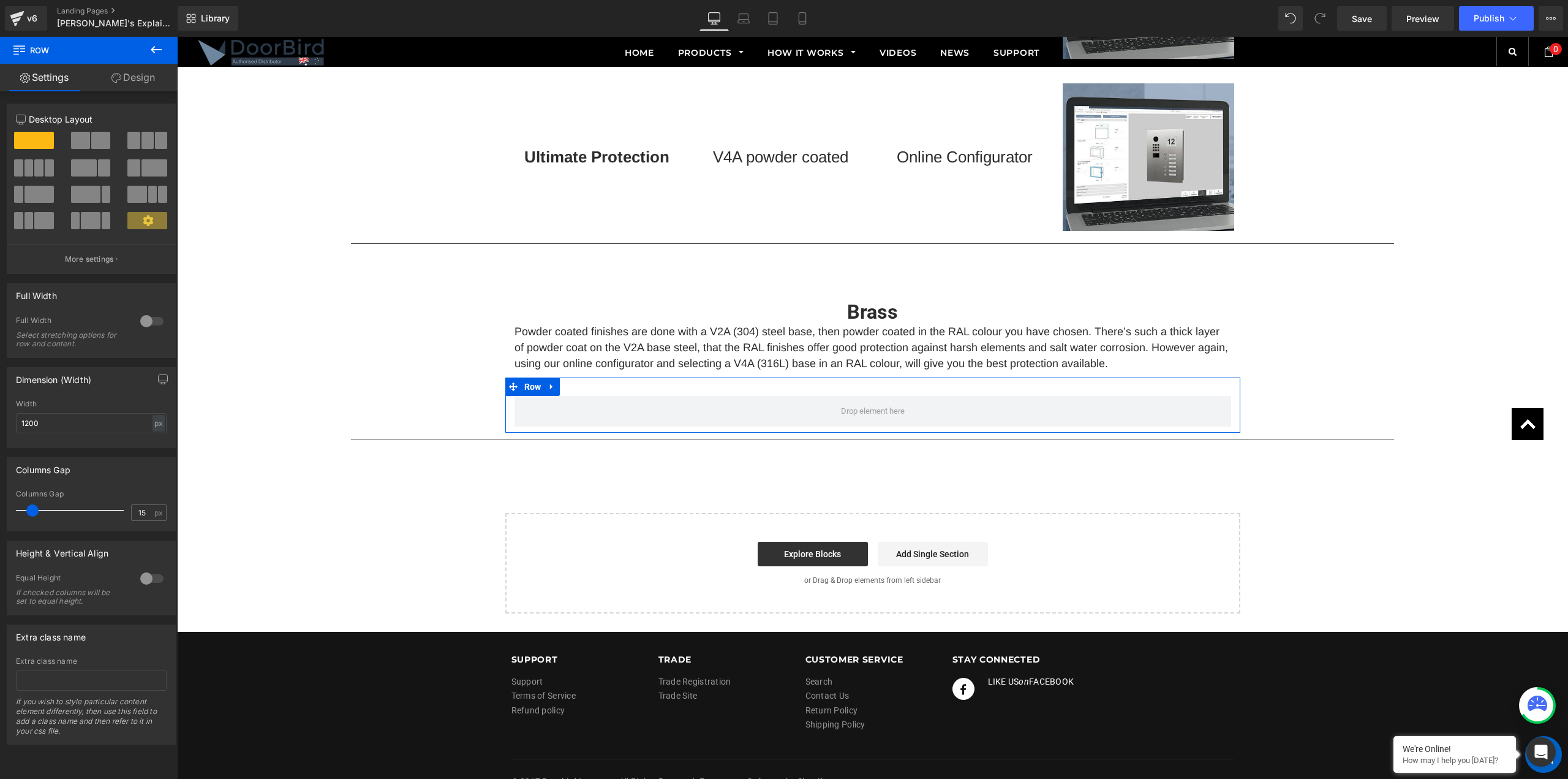
click at [101, 141] on span at bounding box center [101, 141] width 19 height 17
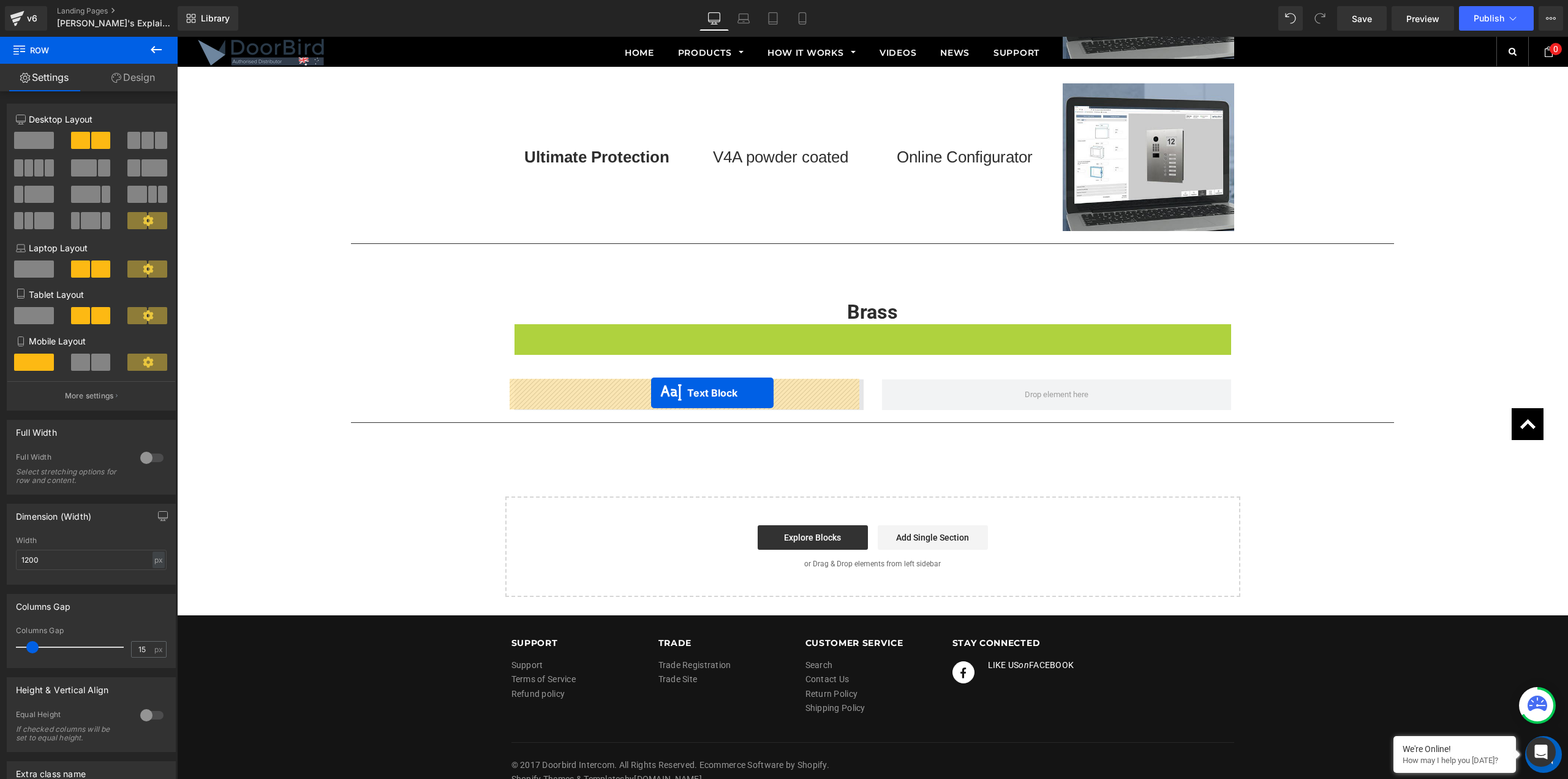
drag, startPoint x: 835, startPoint y: 351, endPoint x: 651, endPoint y: 393, distance: 188.7
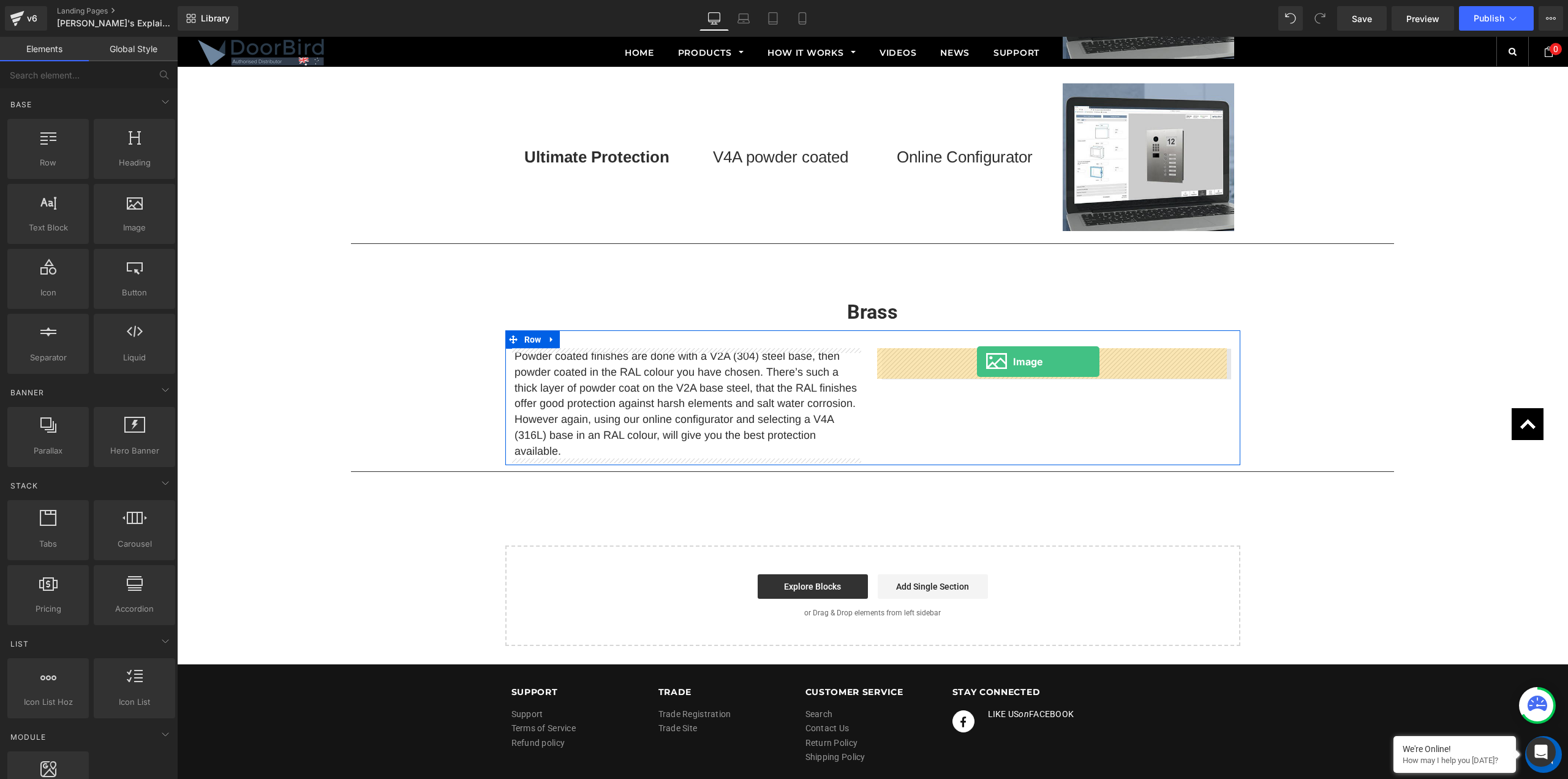
drag, startPoint x: 310, startPoint y: 257, endPoint x: 977, endPoint y: 362, distance: 675.2
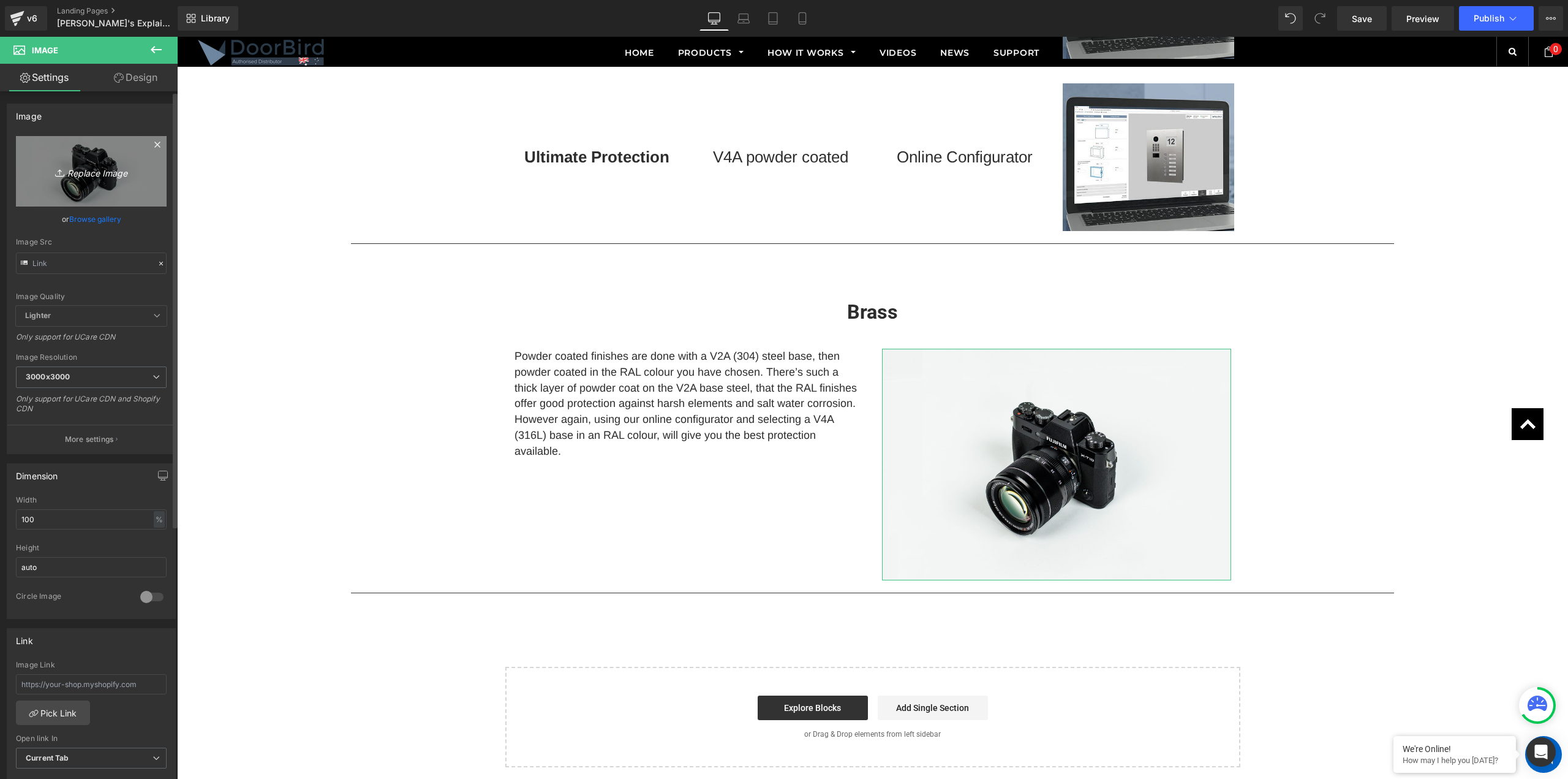
click at [96, 174] on icon "Replace Image" at bounding box center [91, 171] width 98 height 15
type input "C:\fakepath\about_us_05.jpg"
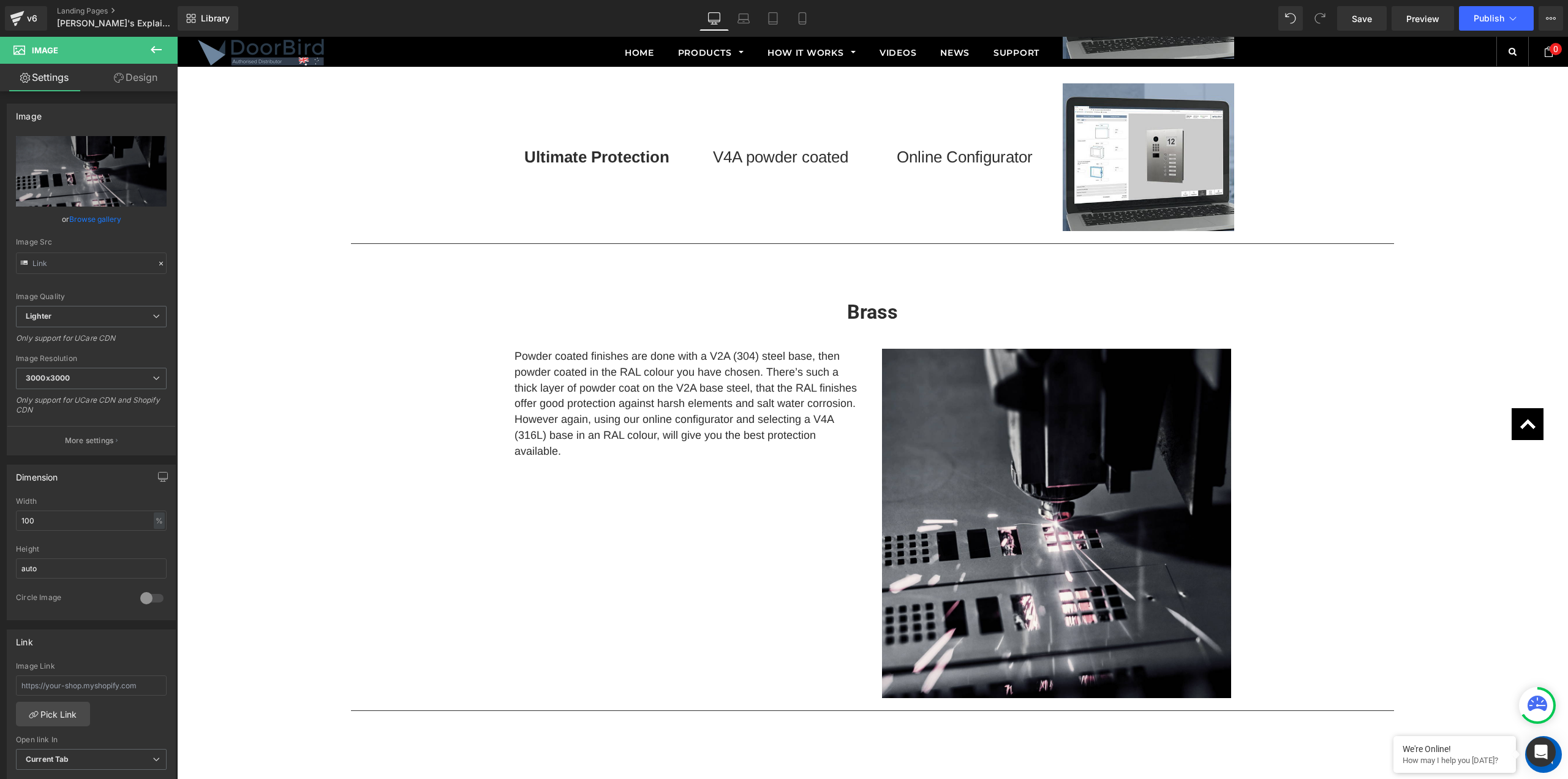
drag, startPoint x: 589, startPoint y: 378, endPoint x: 563, endPoint y: 374, distance: 26.3
click at [589, 378] on p "Powder coated finishes are done with a V2A (304) steel base, then powder coated…" at bounding box center [689, 404] width 349 height 110
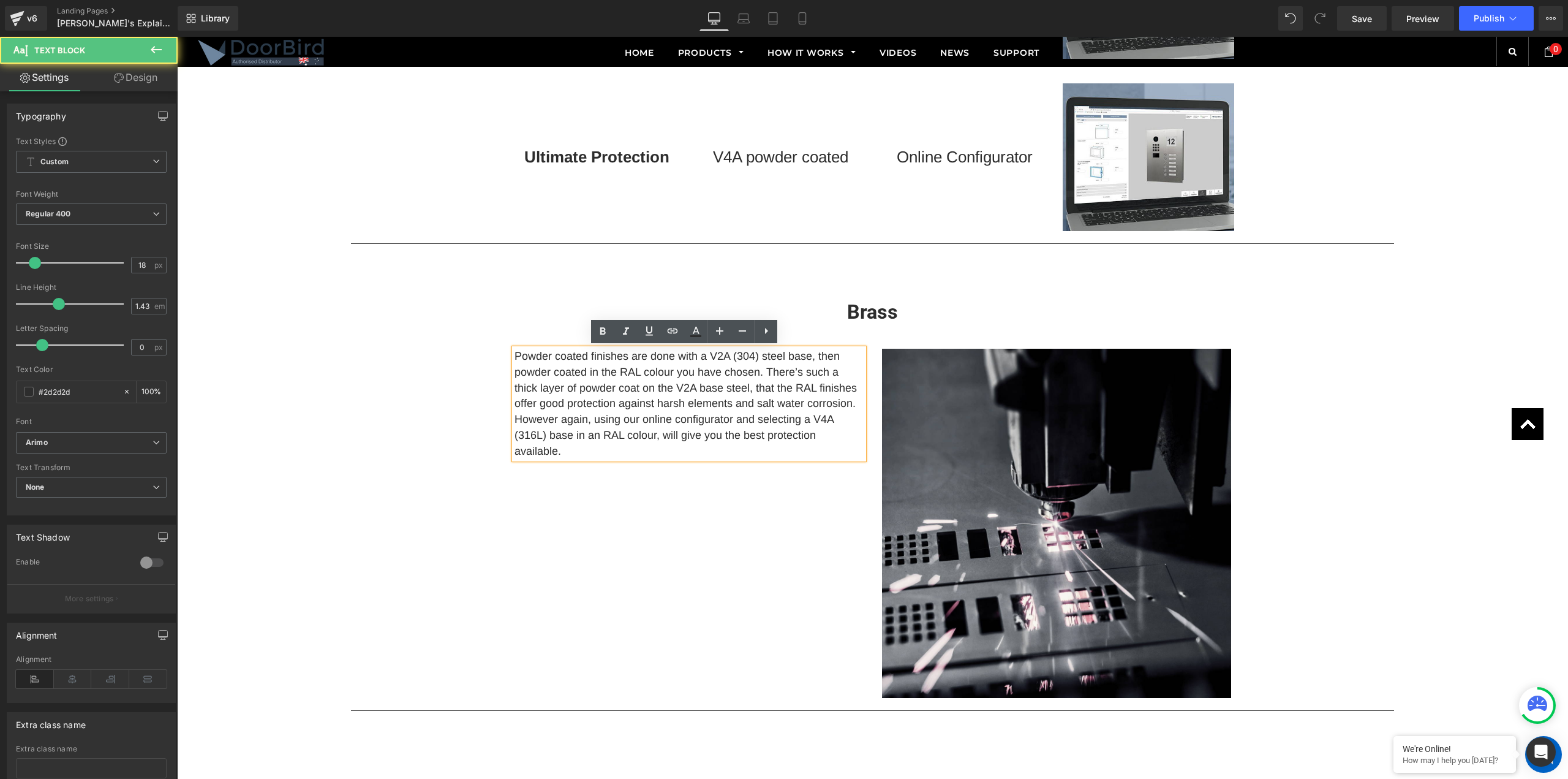
click at [527, 355] on p "Powder coated finishes are done with a V2A (304) steel base, then powder coated…" at bounding box center [689, 404] width 349 height 110
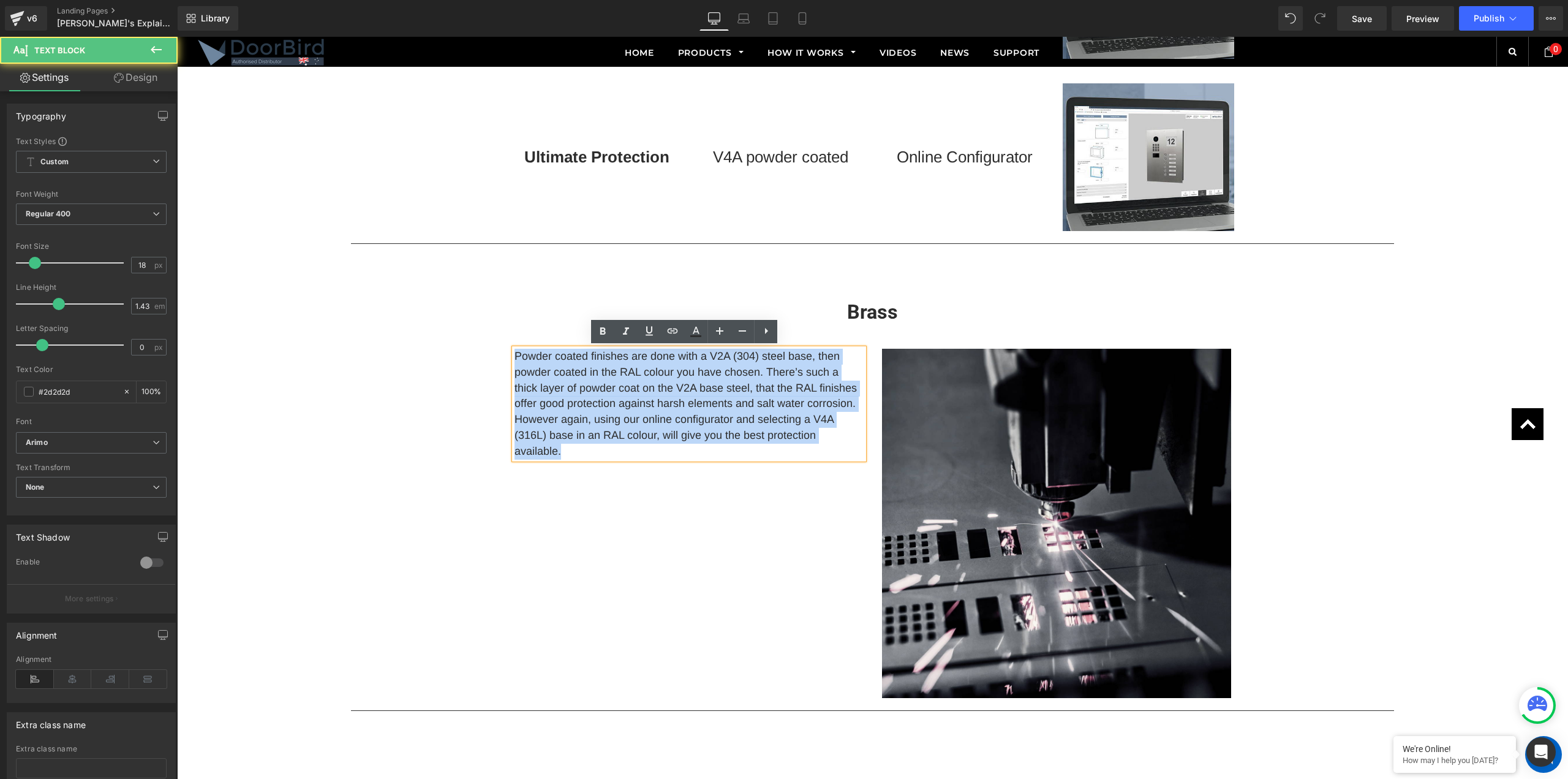
click at [527, 355] on p "Powder coated finishes are done with a V2A (304) steel base, then powder coated…" at bounding box center [689, 404] width 349 height 110
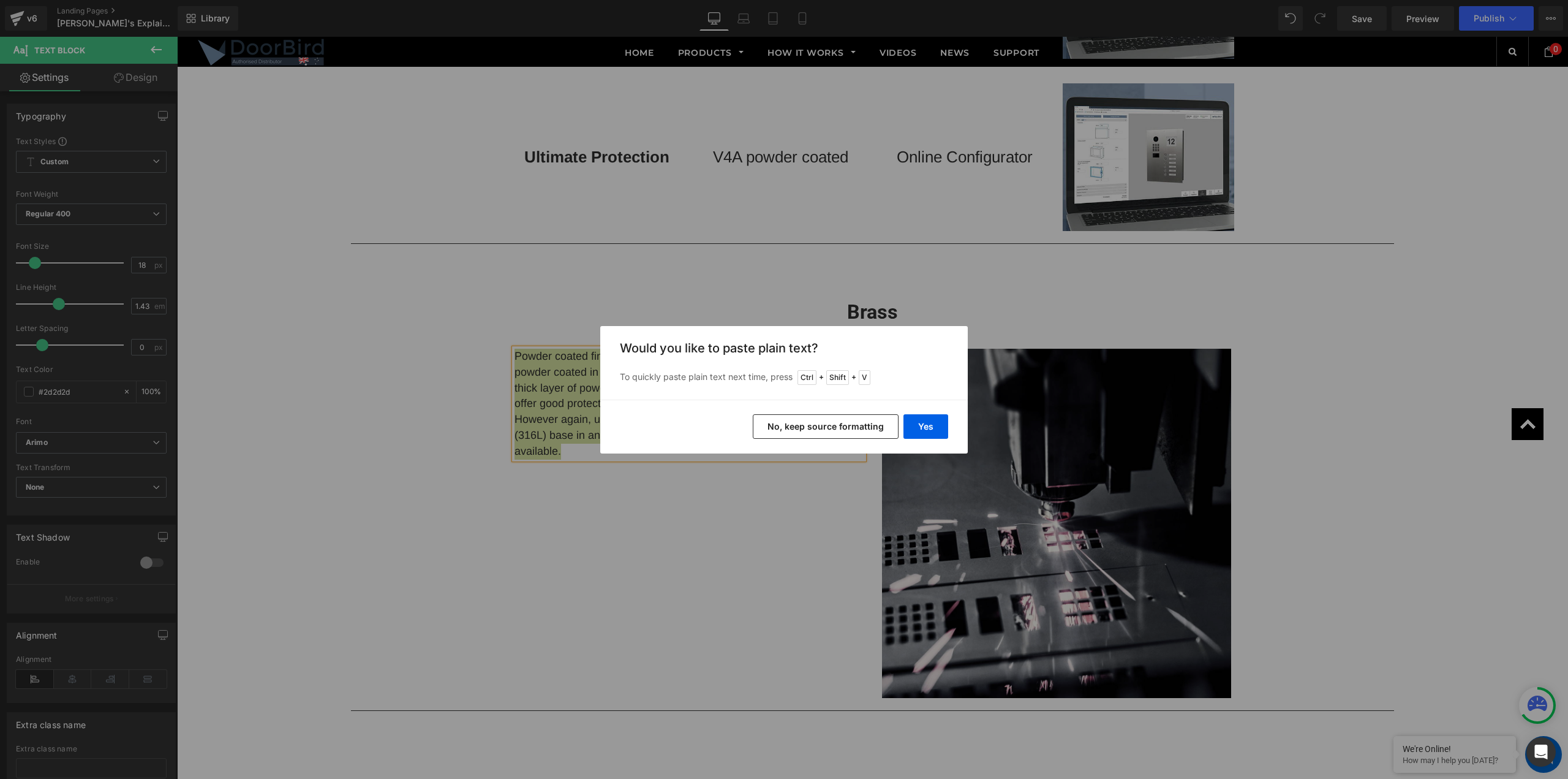
click at [858, 426] on button "No, keep source formatting" at bounding box center [826, 426] width 146 height 25
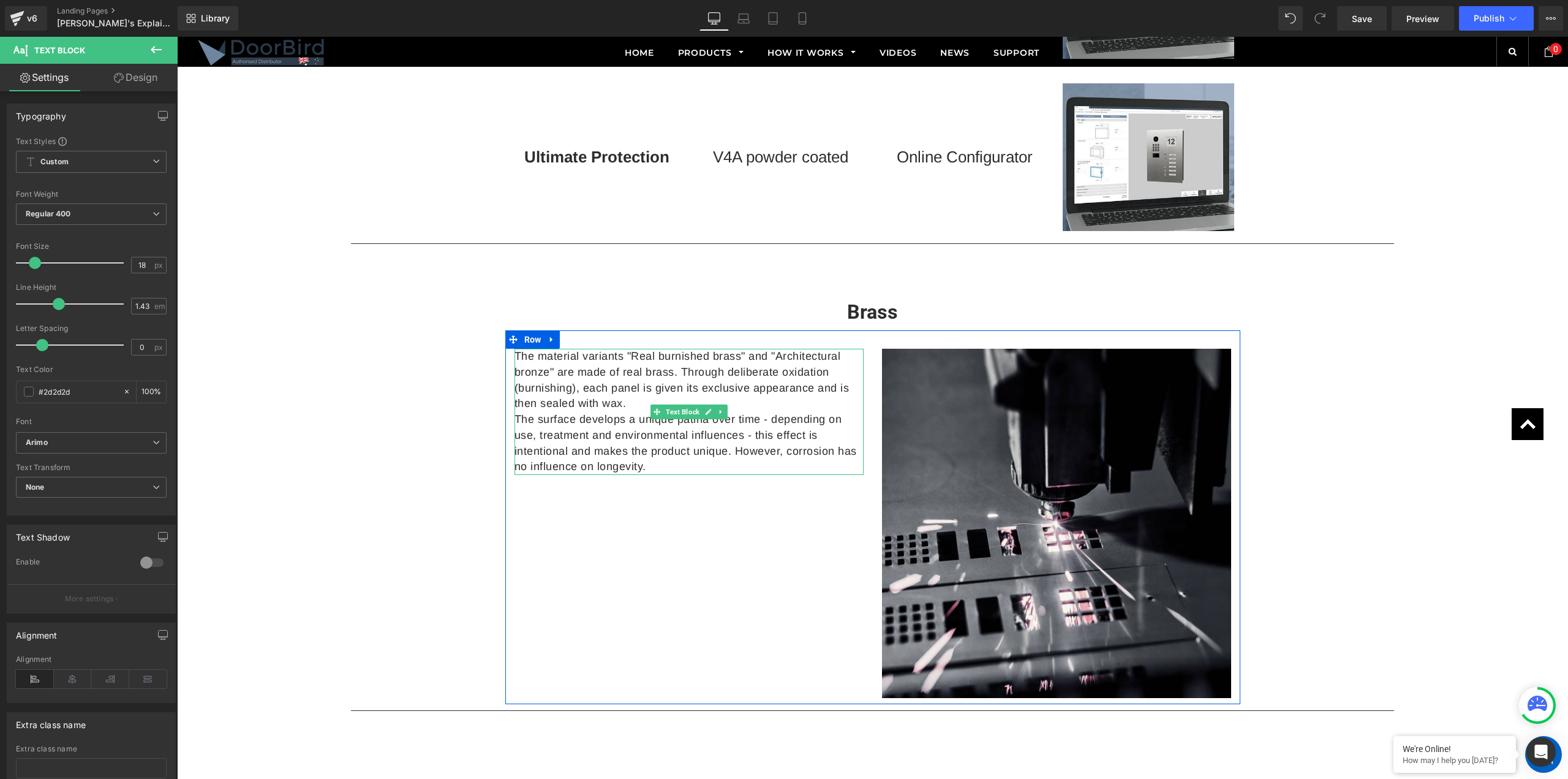
click at [630, 405] on p "The material variants "Real burnished brass" and "Architectural bronze" are mad…" at bounding box center [689, 380] width 349 height 63
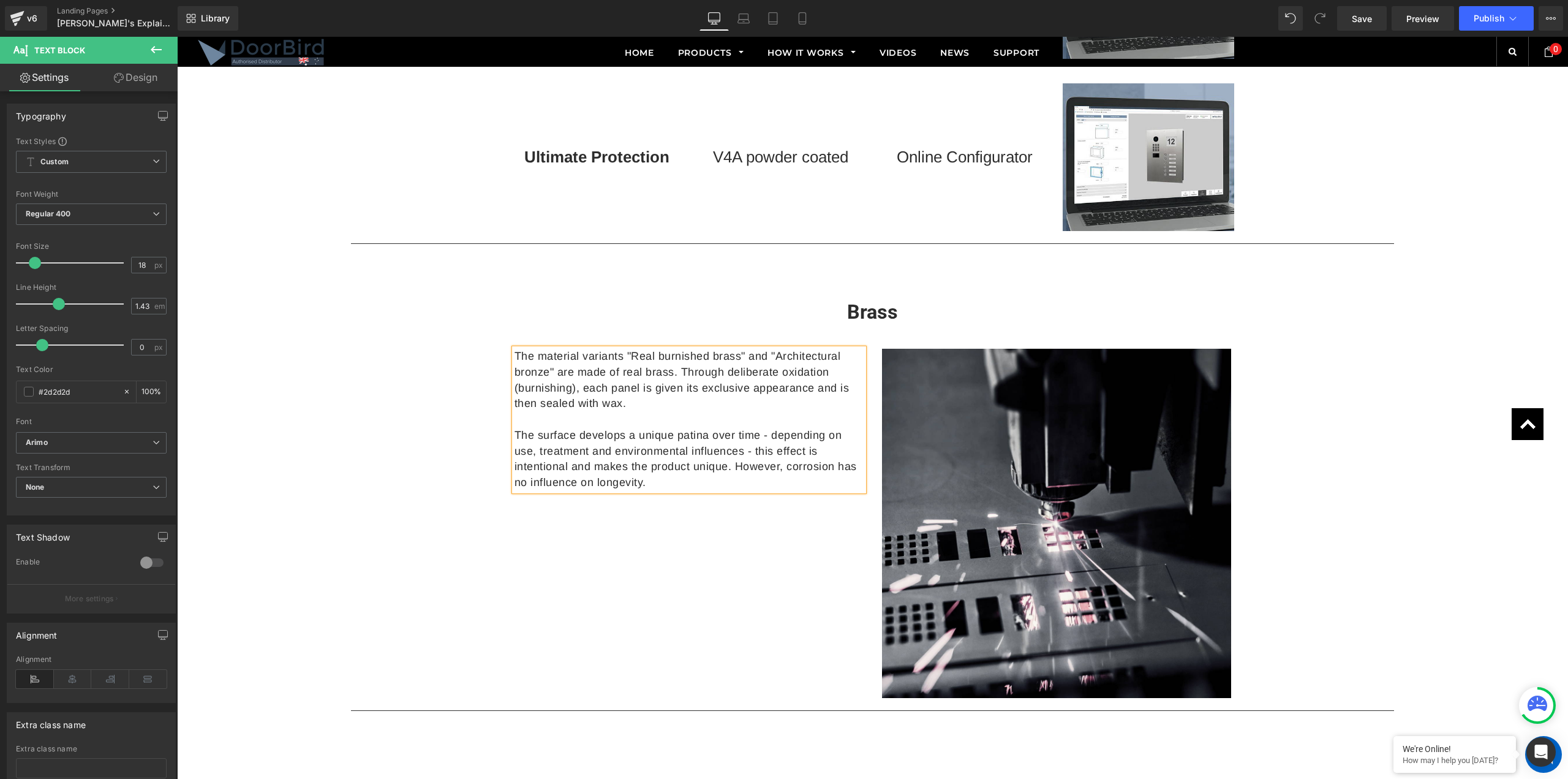
click at [515, 355] on p "The material variants "Real burnished brass" and "Architectural bronze" are mad…" at bounding box center [689, 380] width 349 height 63
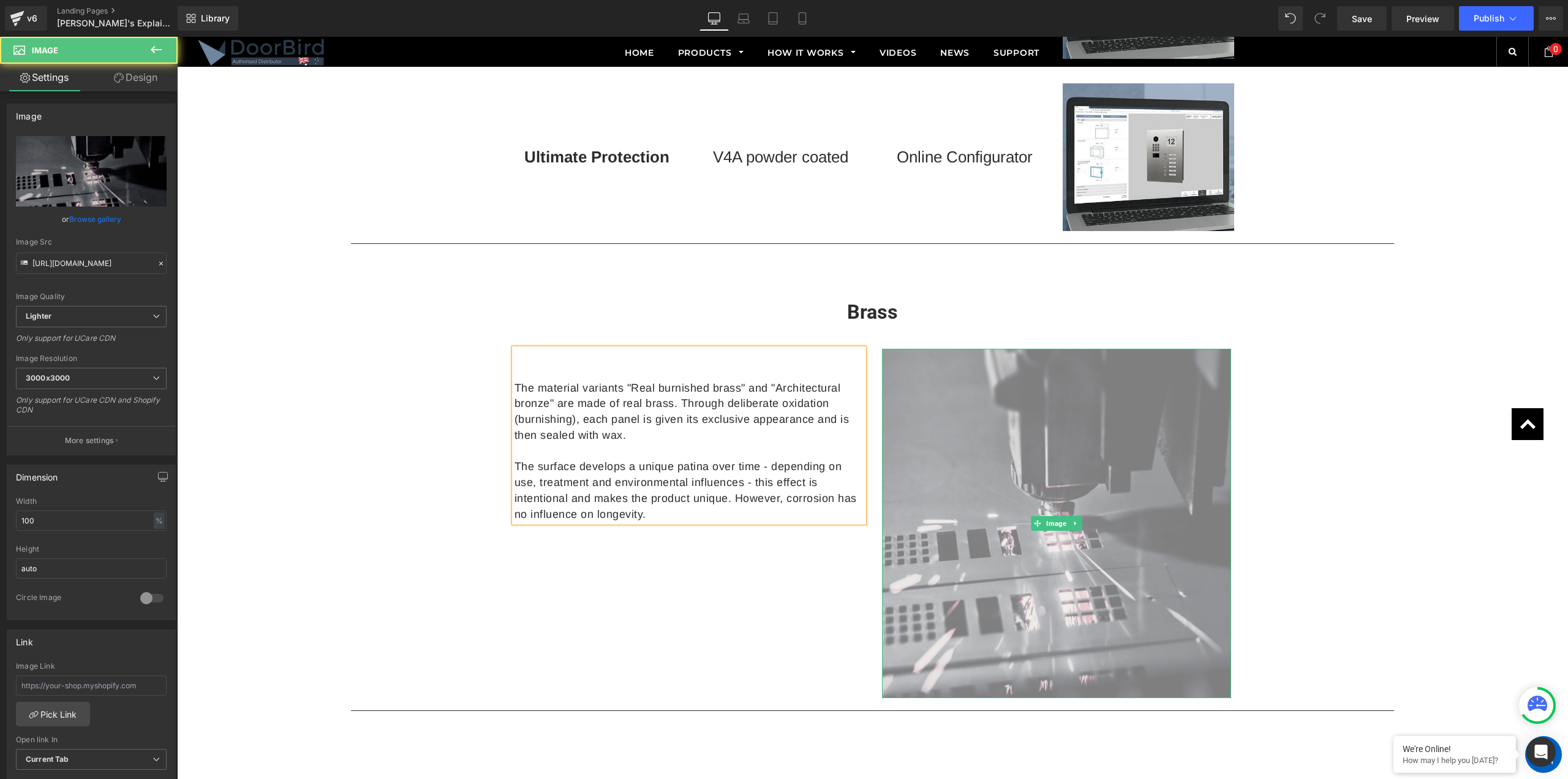
click at [1012, 467] on img at bounding box center [1057, 524] width 349 height 350
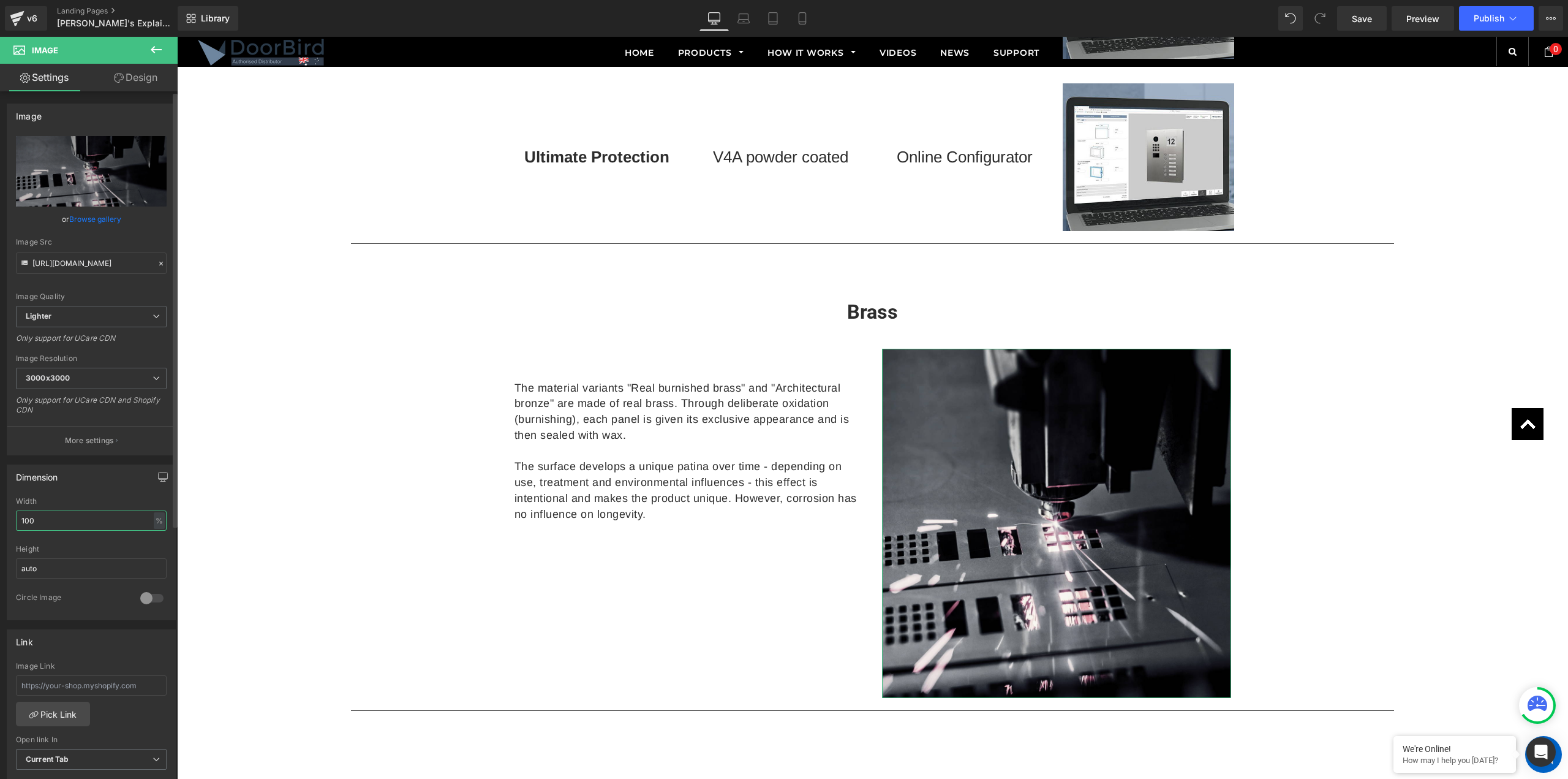
click at [93, 518] on input "100" at bounding box center [91, 521] width 151 height 20
type input "75"
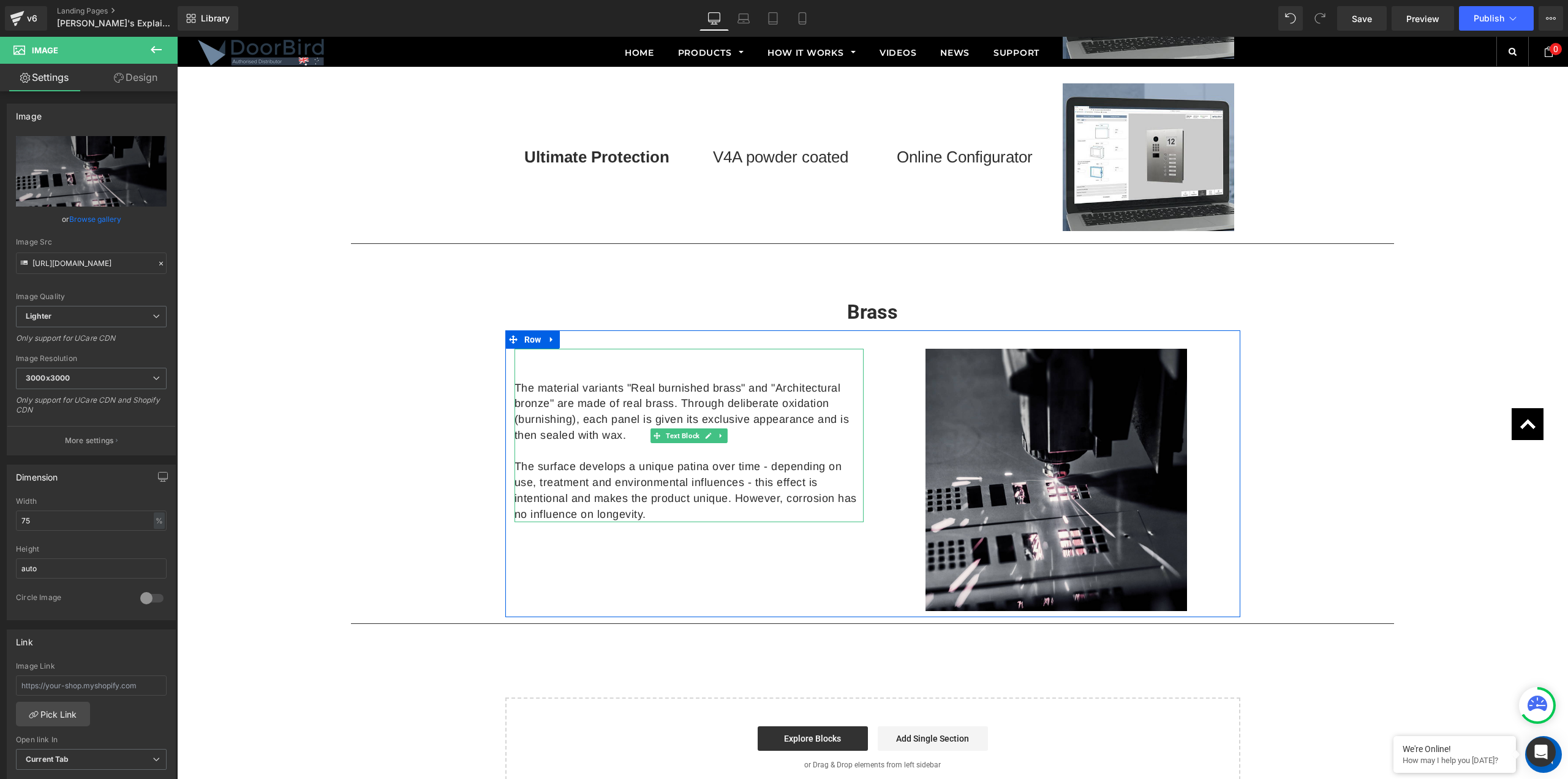
click at [621, 368] on p at bounding box center [689, 373] width 349 height 16
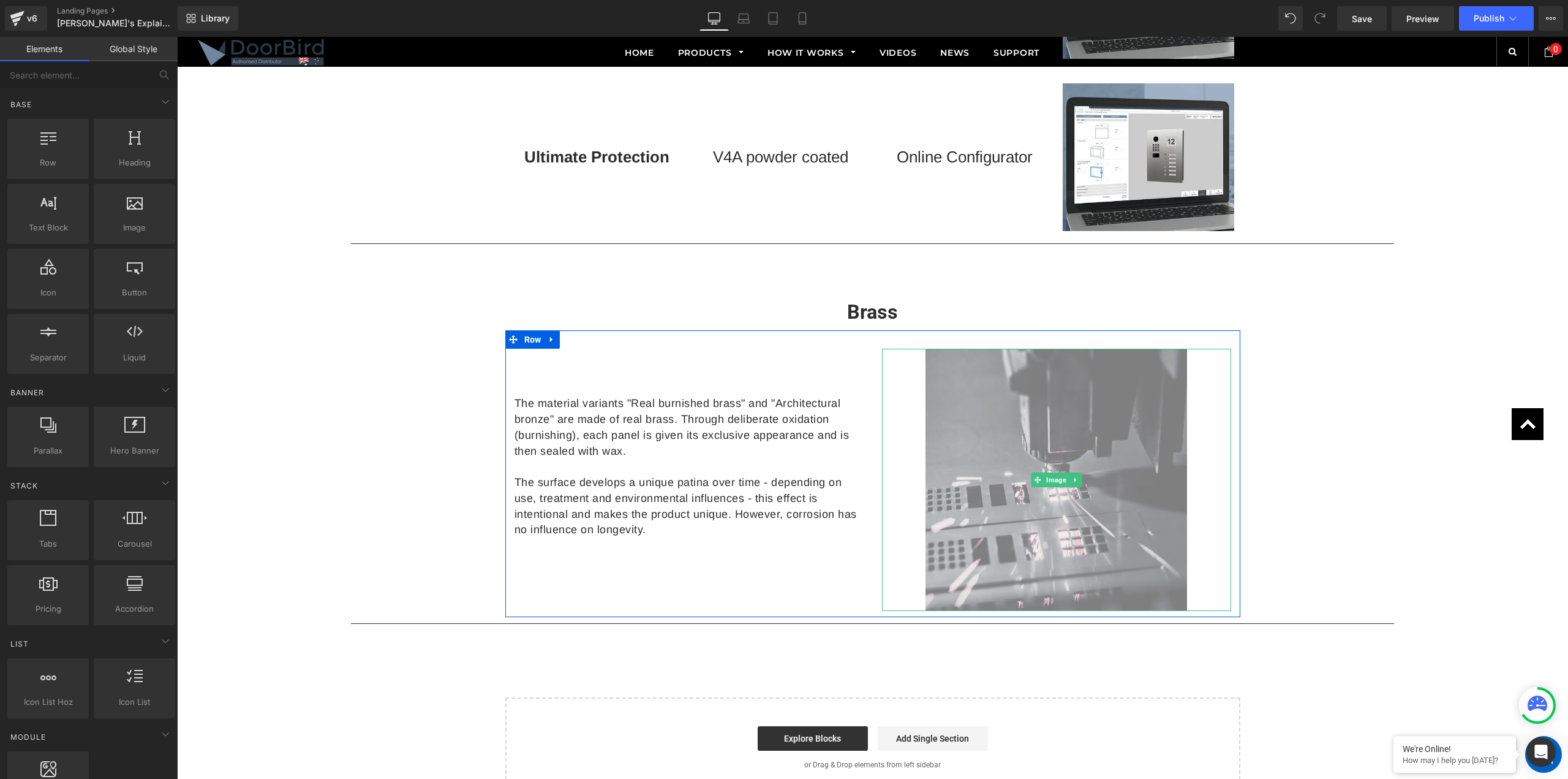
click at [984, 484] on img at bounding box center [1057, 480] width 262 height 263
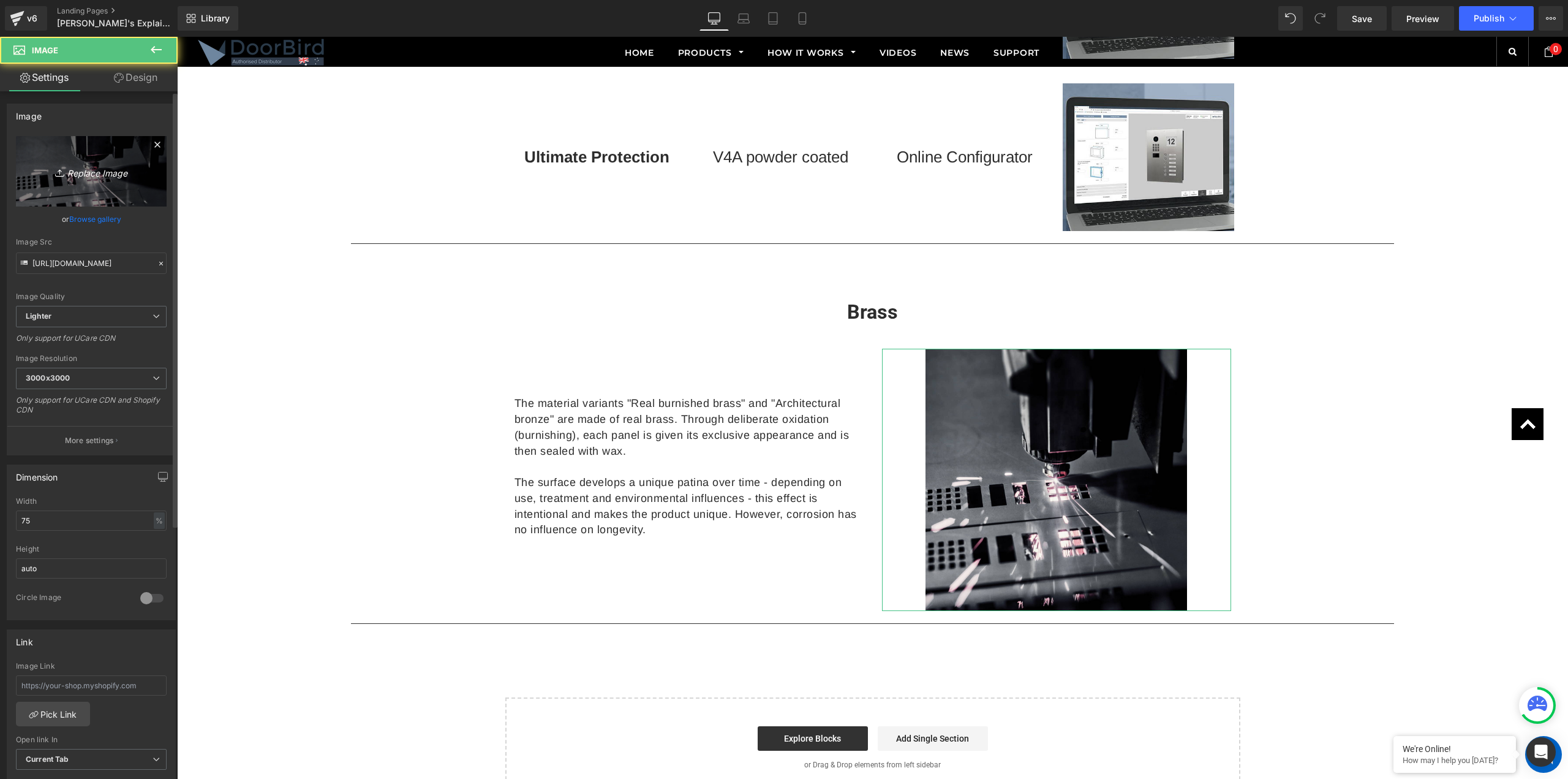
click at [107, 170] on icon "Replace Image" at bounding box center [91, 171] width 98 height 15
type input "C:\fakepath\thumbnail_image003.png"
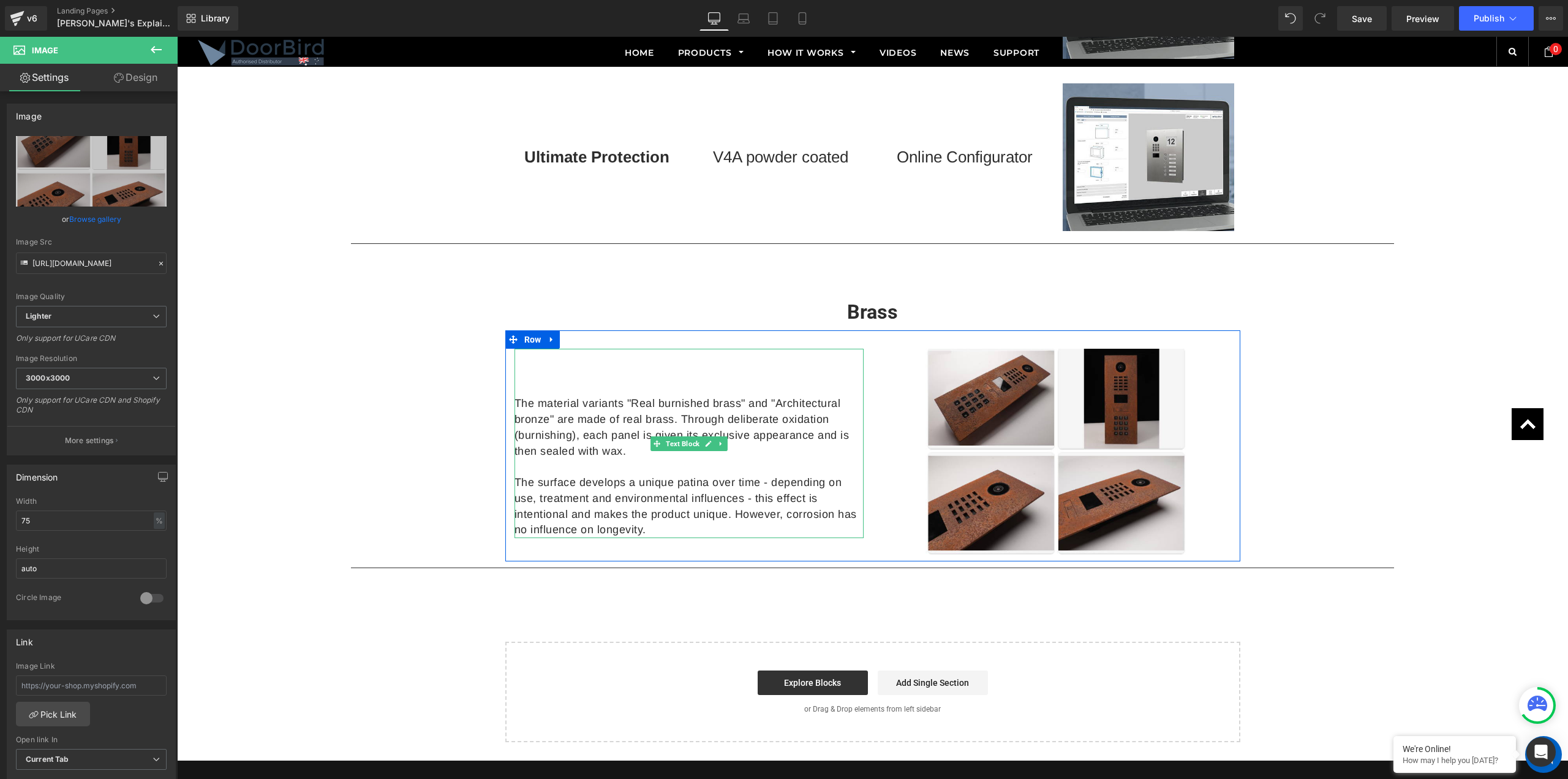
drag, startPoint x: 612, startPoint y: 382, endPoint x: 613, endPoint y: 390, distance: 8.1
click at [612, 382] on p at bounding box center [689, 389] width 349 height 16
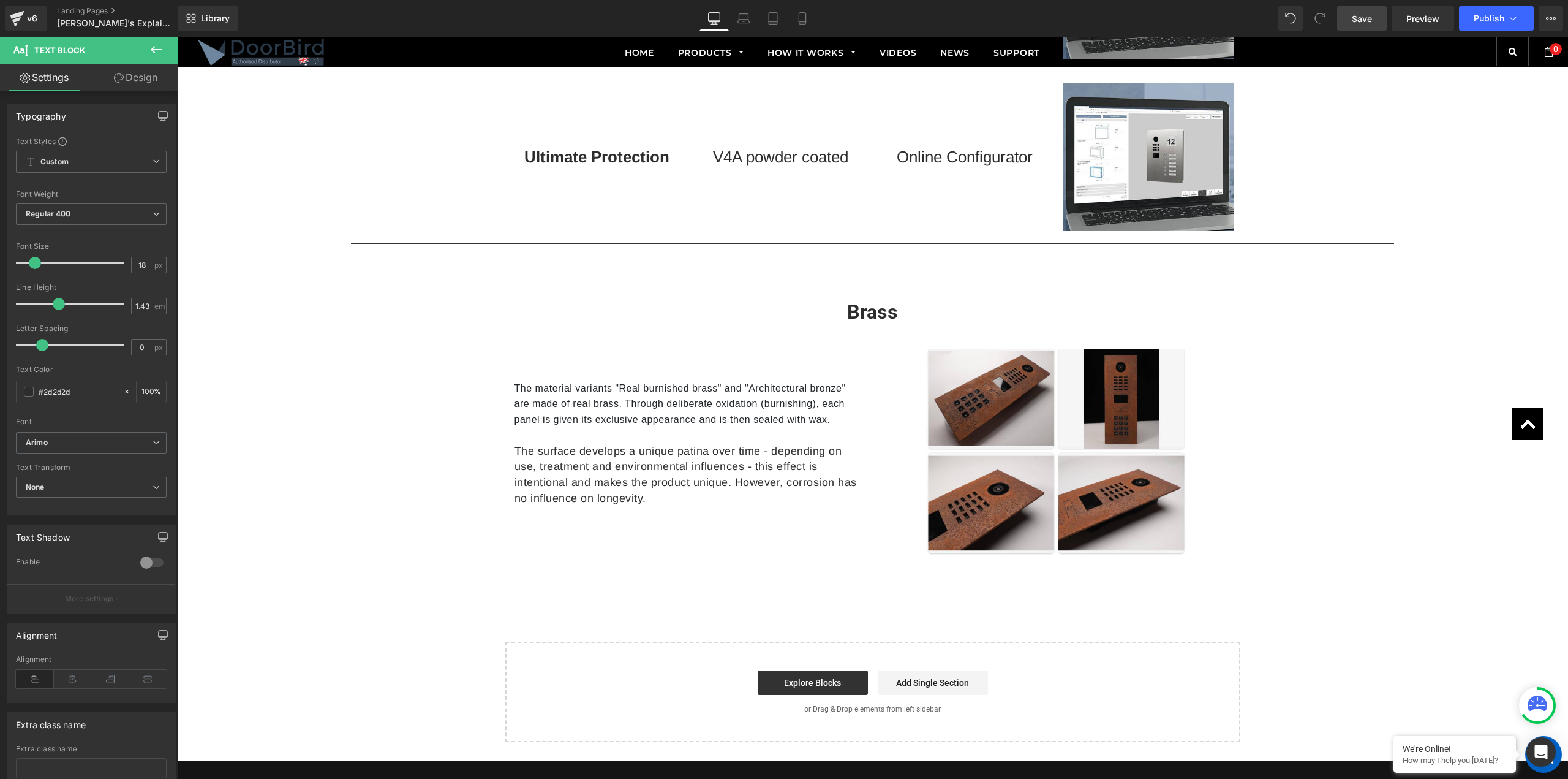
click at [1374, 23] on link "Save" at bounding box center [1362, 18] width 49 height 25
click at [1494, 24] on button "Publish" at bounding box center [1496, 18] width 75 height 25
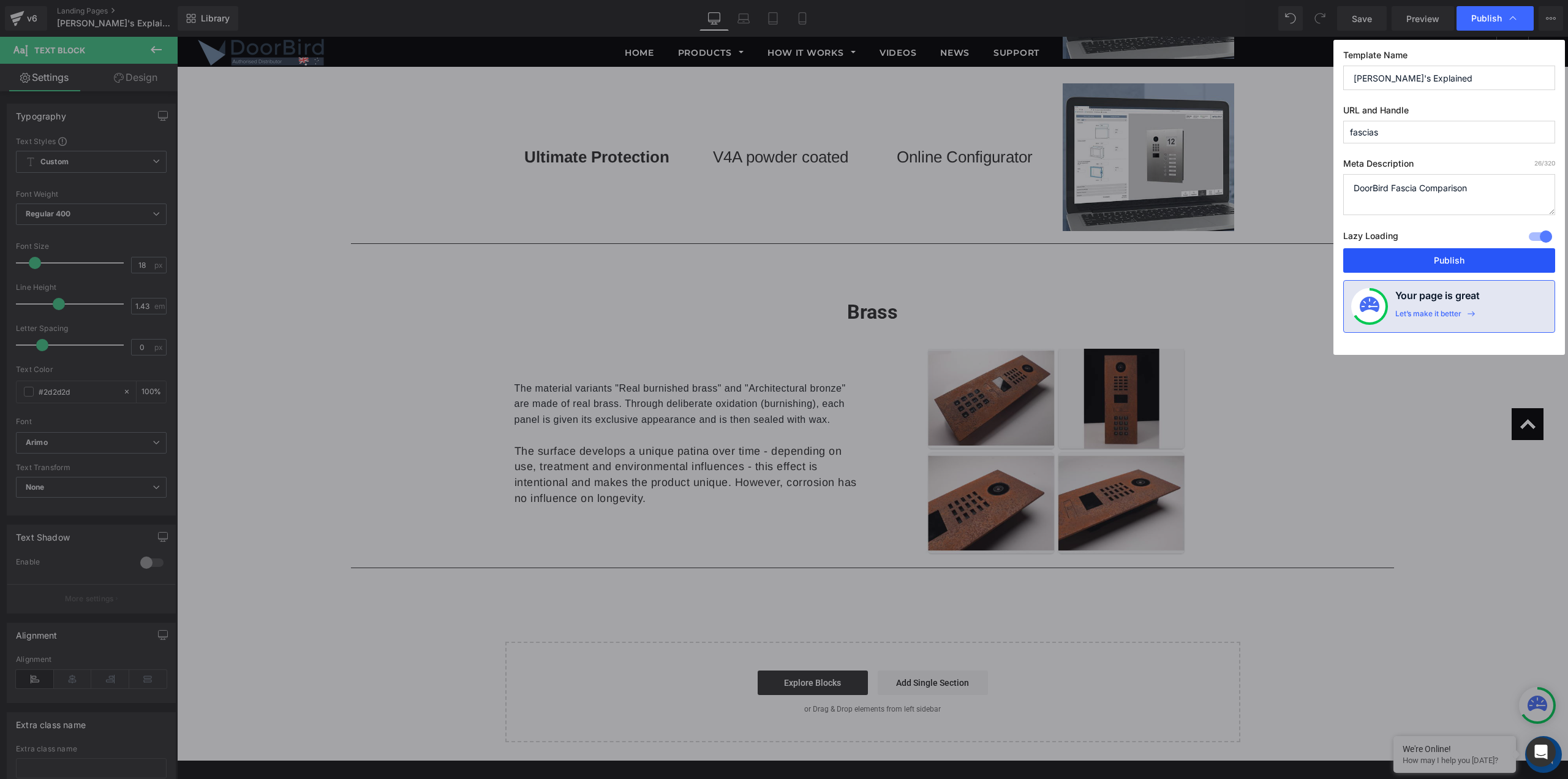
click at [1461, 261] on button "Publish" at bounding box center [1449, 260] width 212 height 25
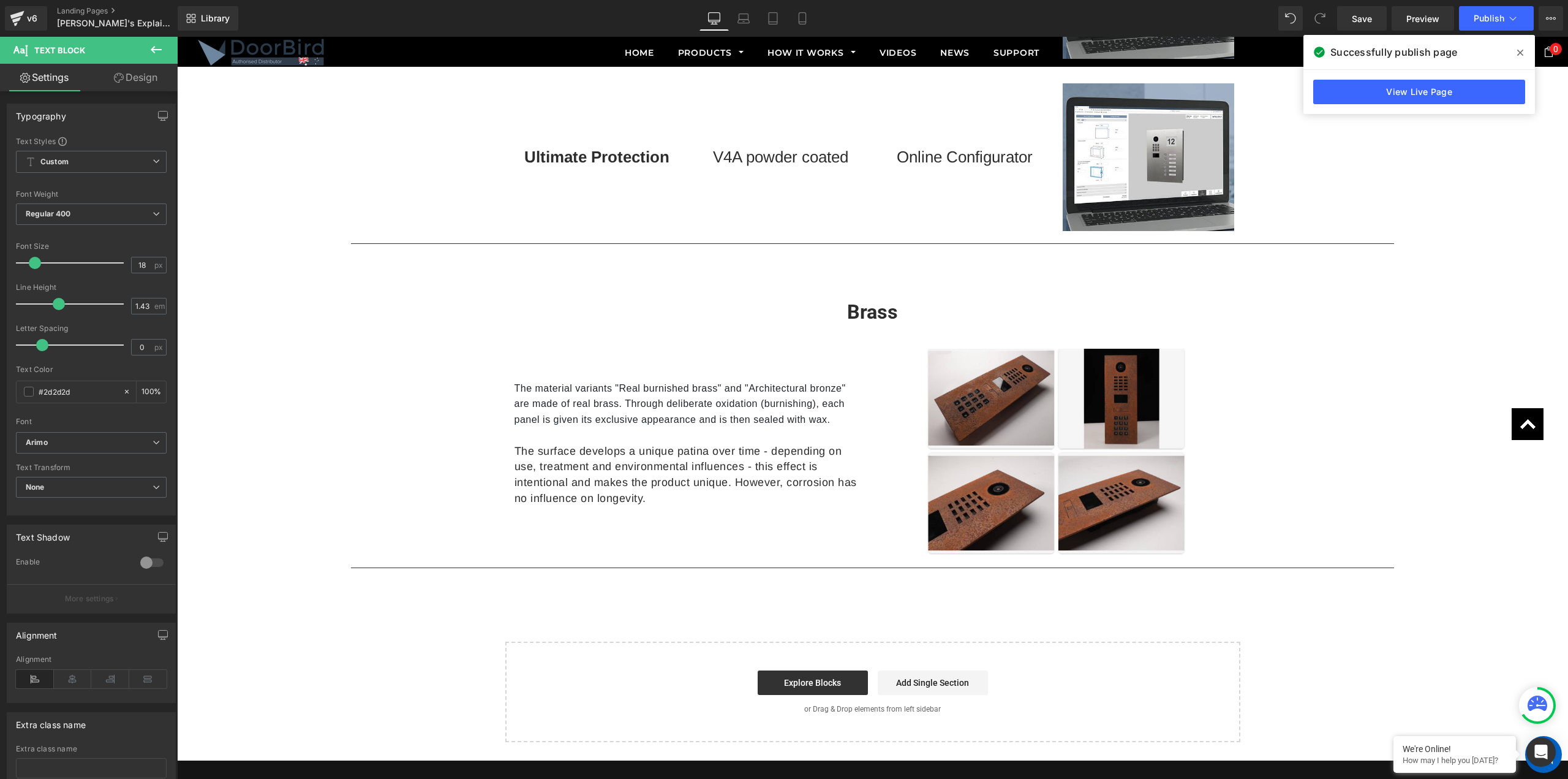
click at [1522, 54] on icon at bounding box center [1520, 52] width 6 height 6
